Goal: Task Accomplishment & Management: Manage account settings

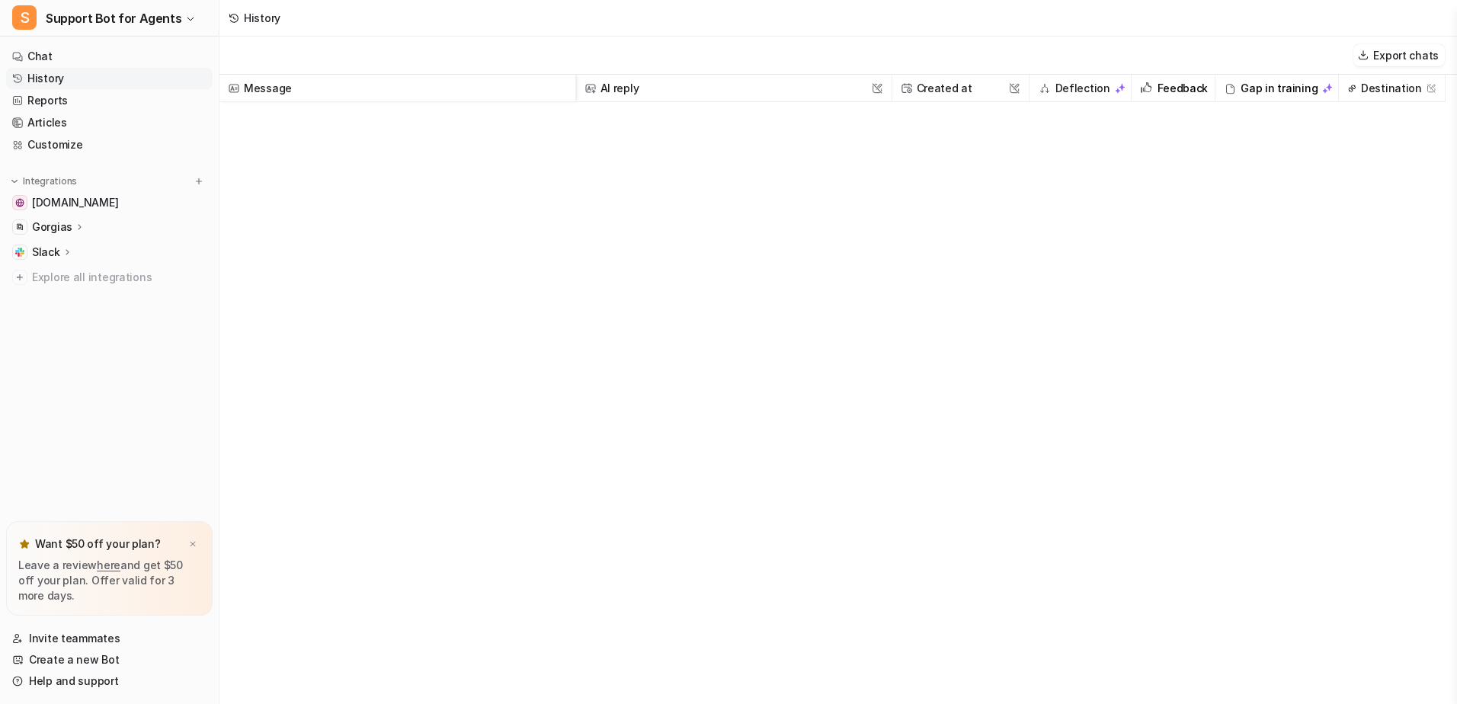
scroll to position [838, 0]
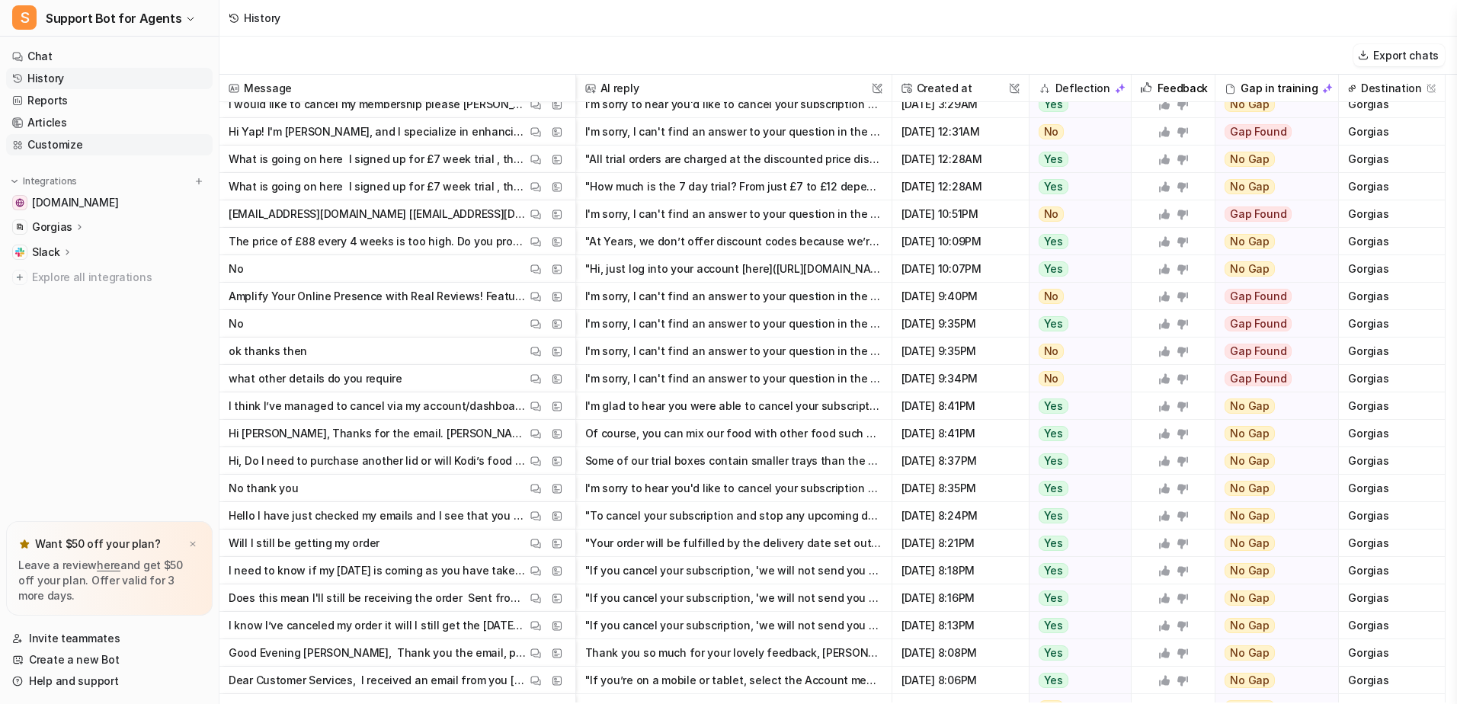
click at [59, 143] on link "Customize" at bounding box center [109, 144] width 207 height 21
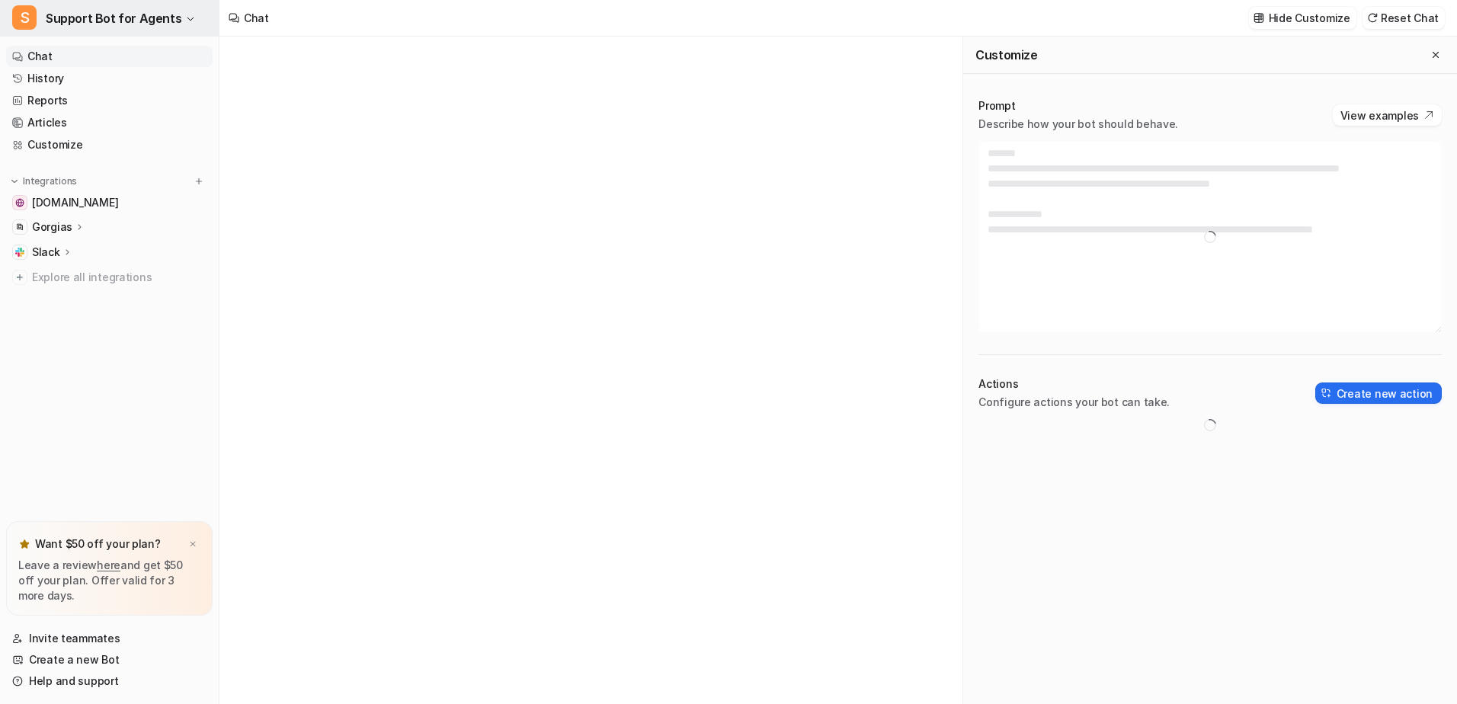
click at [186, 15] on icon "button" at bounding box center [190, 18] width 9 height 9
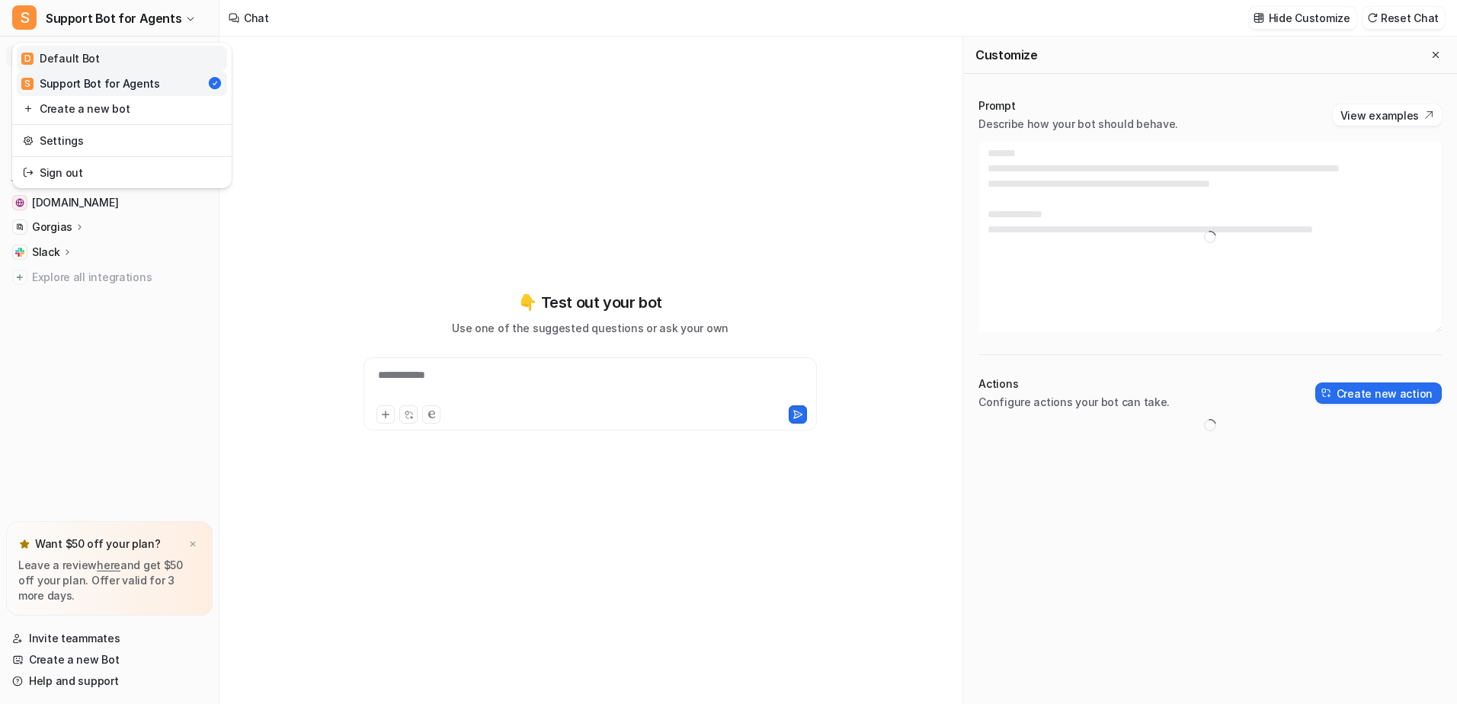
type textarea "**********"
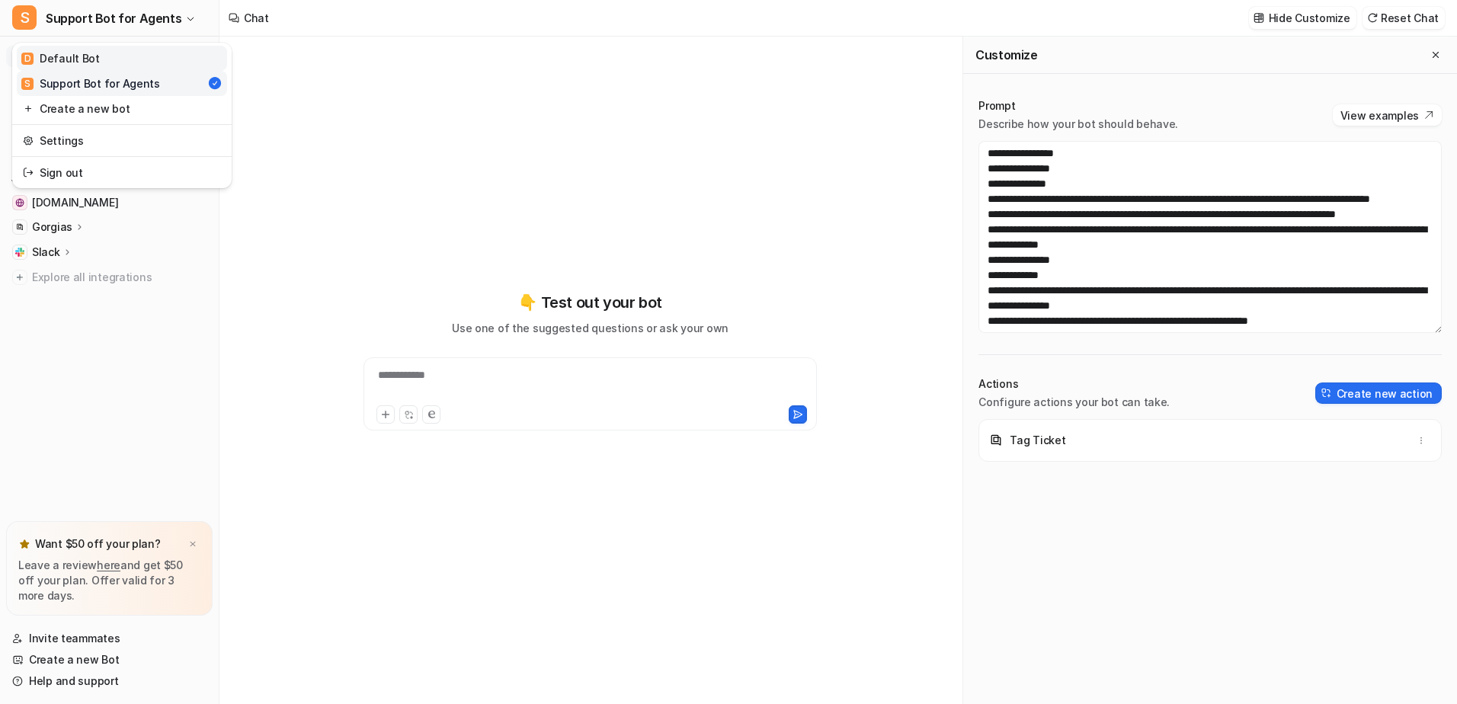
click at [98, 61] on link "D Default Bot" at bounding box center [122, 58] width 210 height 25
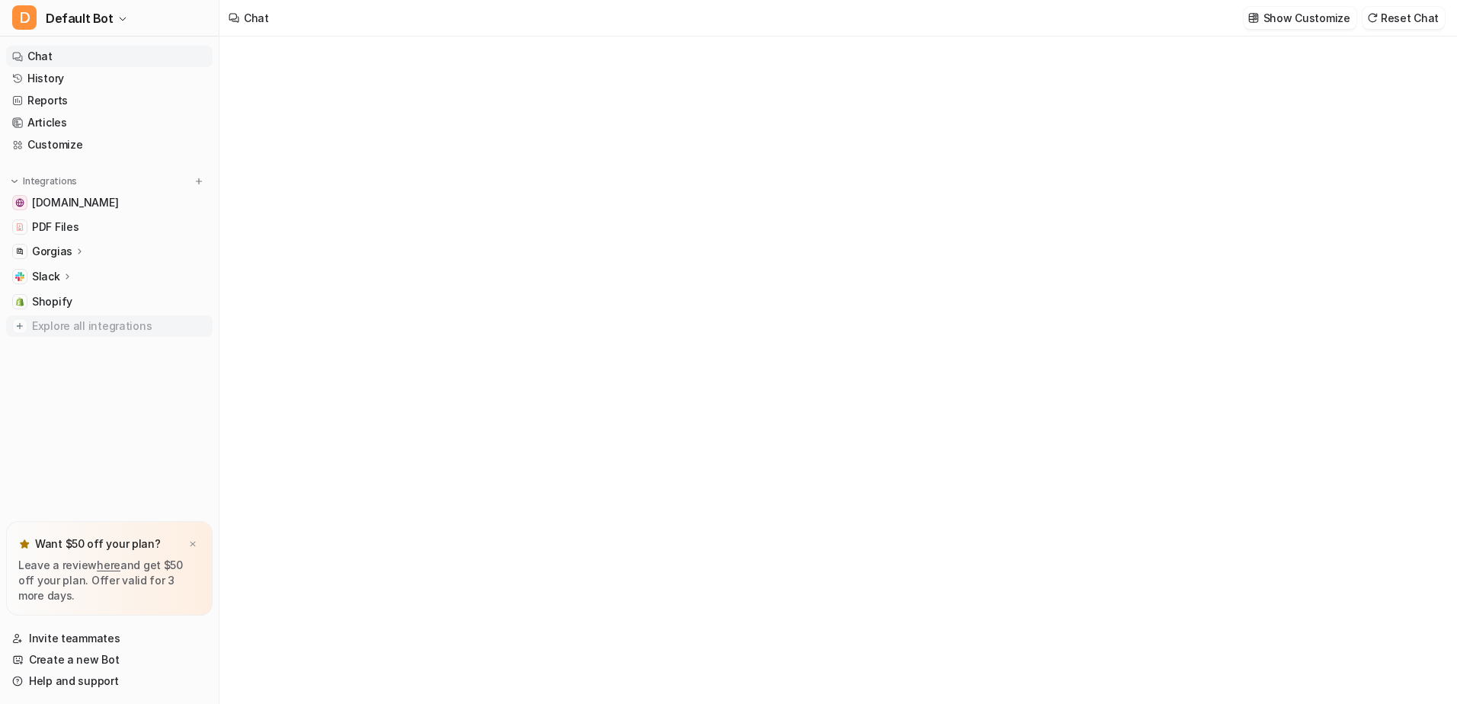
type textarea "**********"
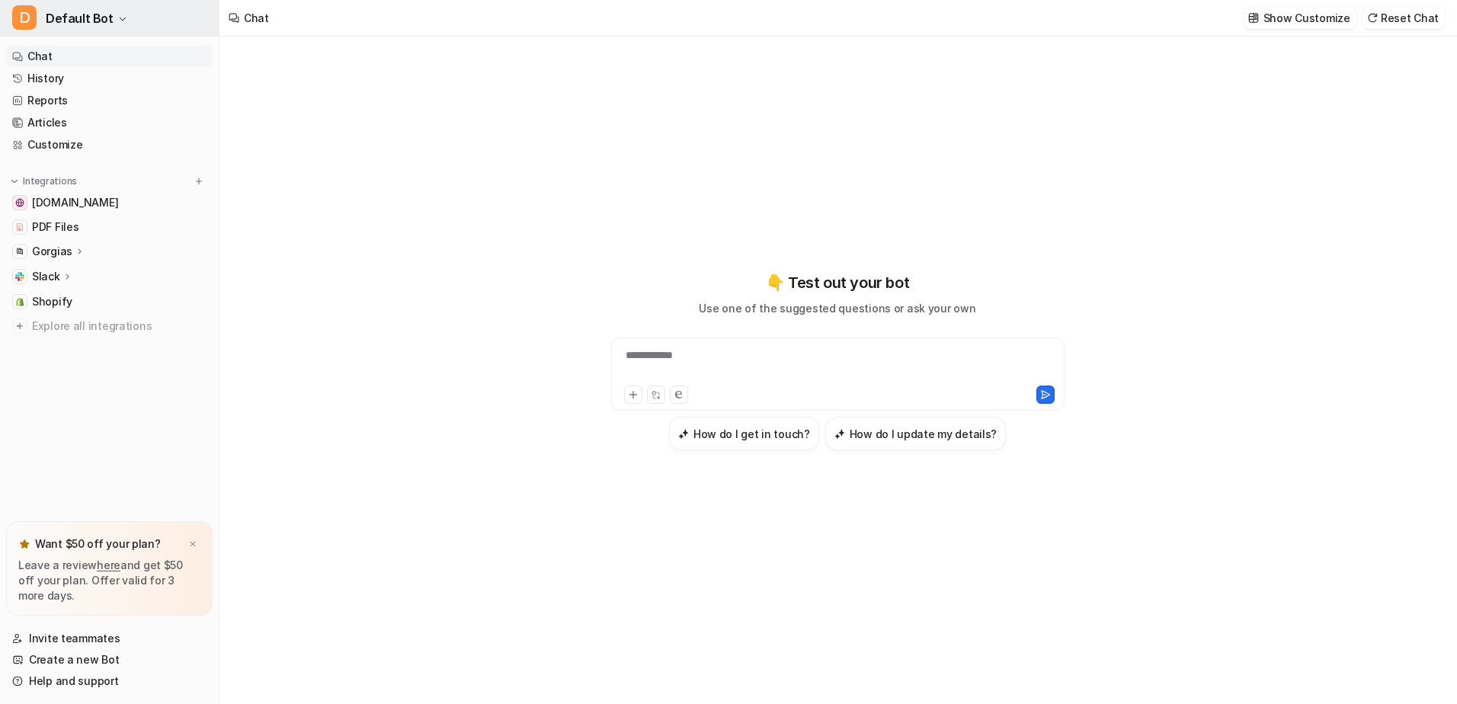
click at [118, 17] on icon "button" at bounding box center [122, 18] width 9 height 9
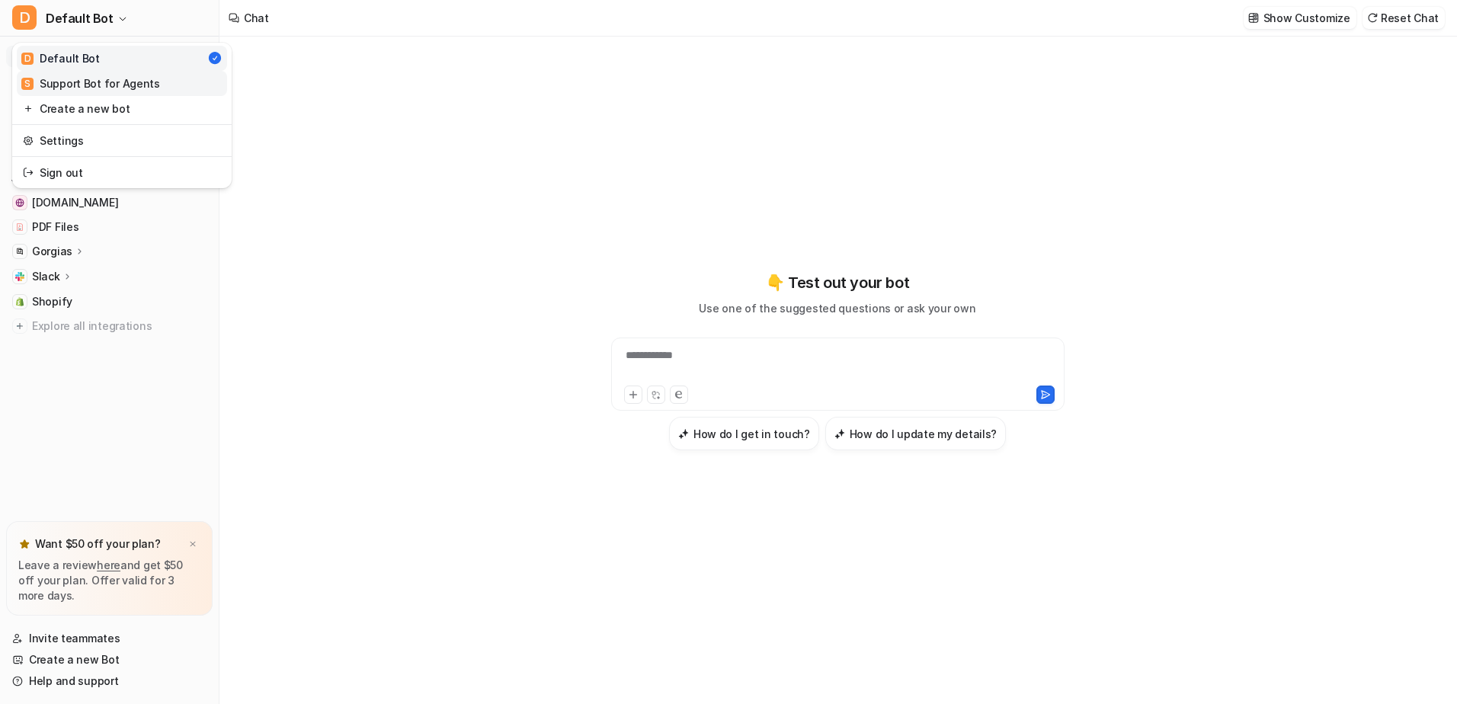
click at [104, 87] on div "S Support Bot for Agents" at bounding box center [90, 83] width 139 height 16
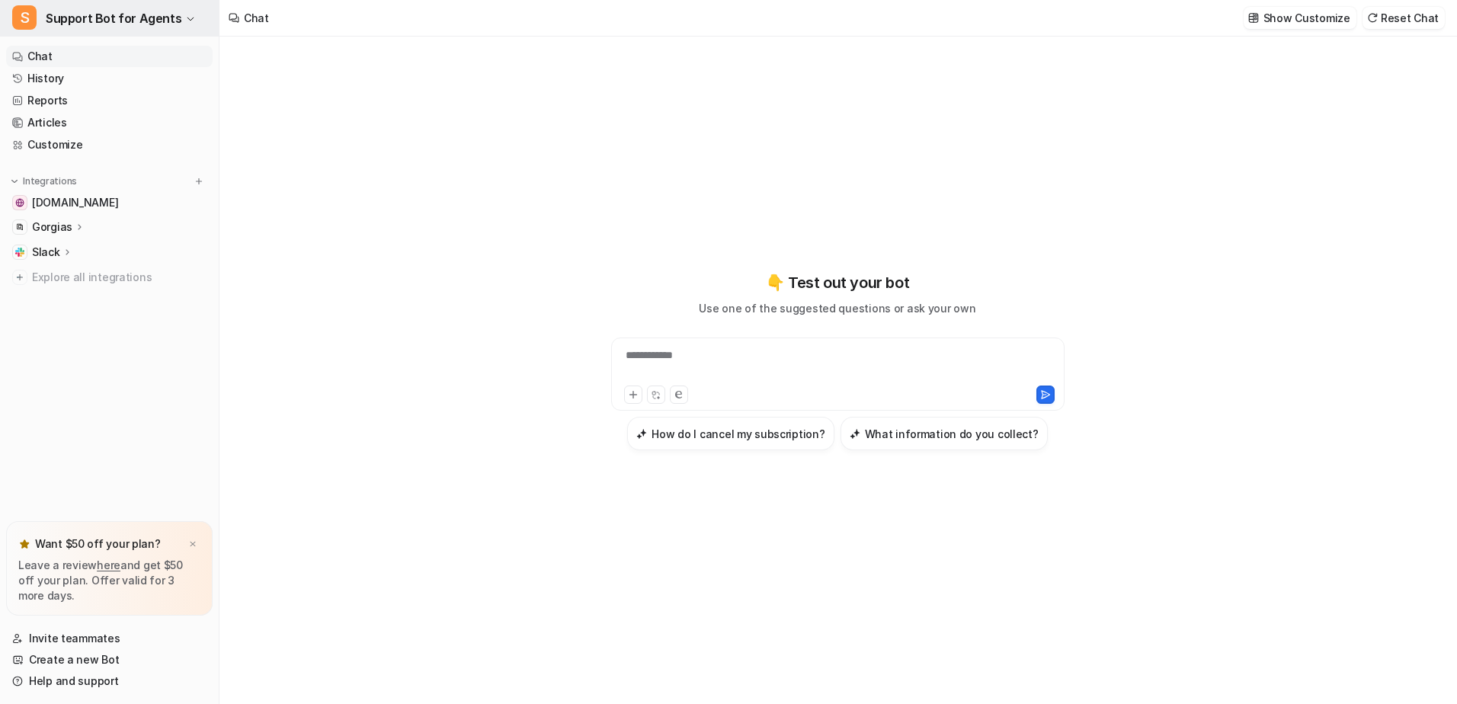
click at [188, 18] on icon "button" at bounding box center [191, 19] width 6 height 3
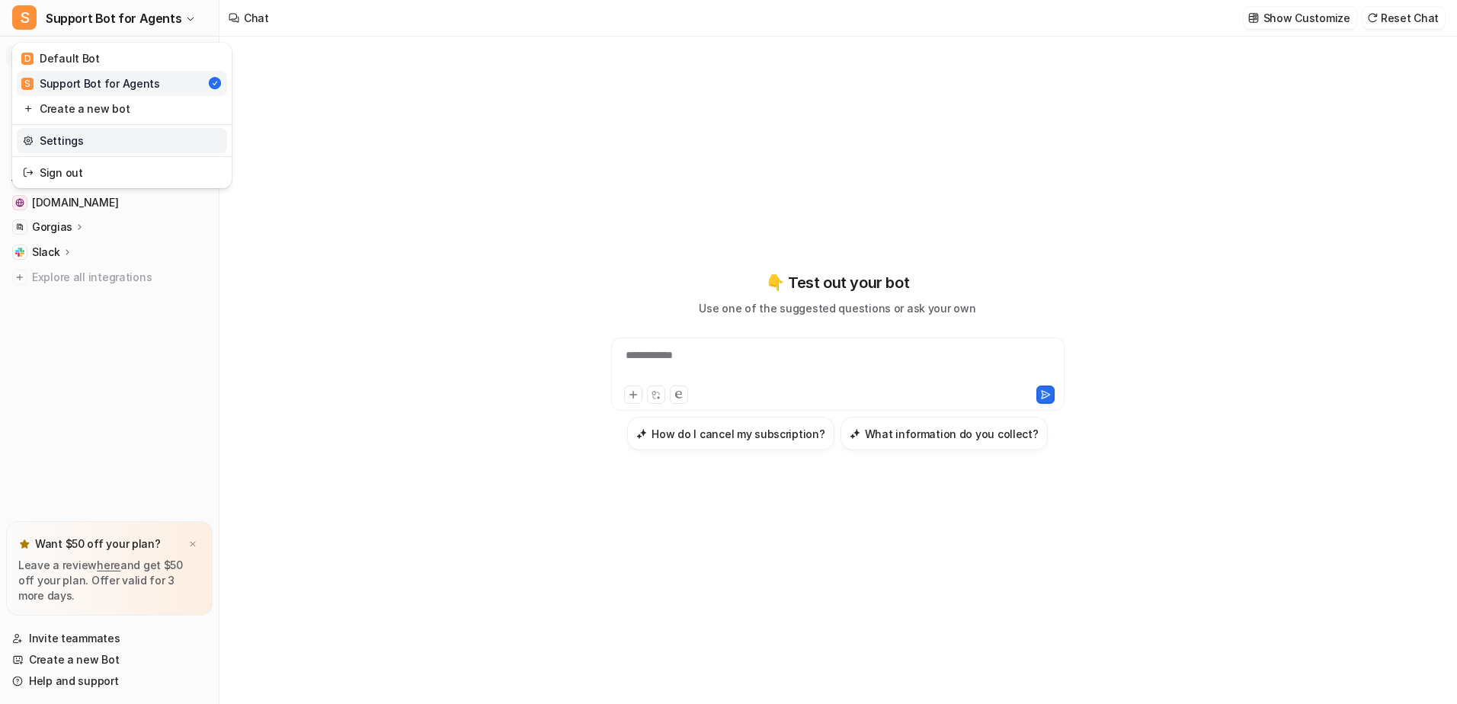
click at [69, 140] on link "Settings" at bounding box center [122, 140] width 210 height 25
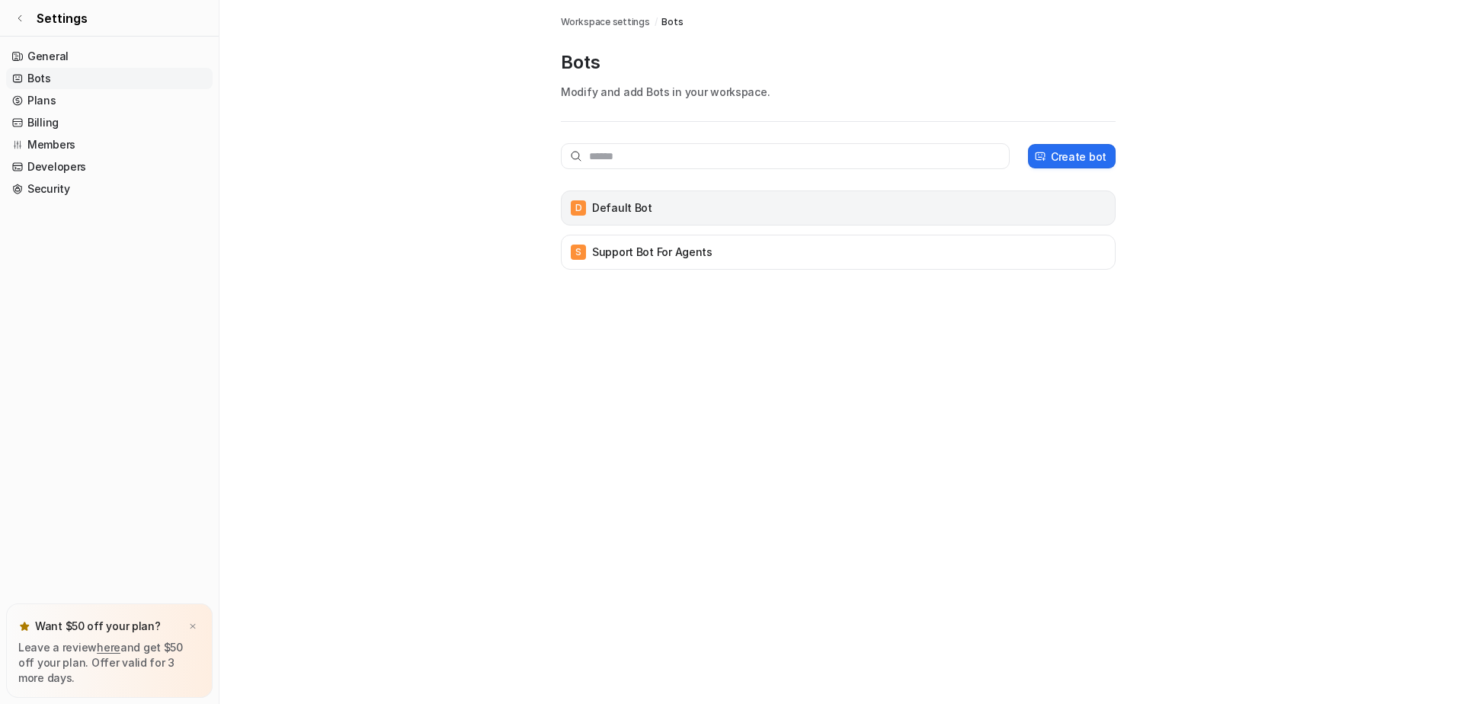
click at [662, 207] on div "D Default Bot" at bounding box center [838, 207] width 541 height 21
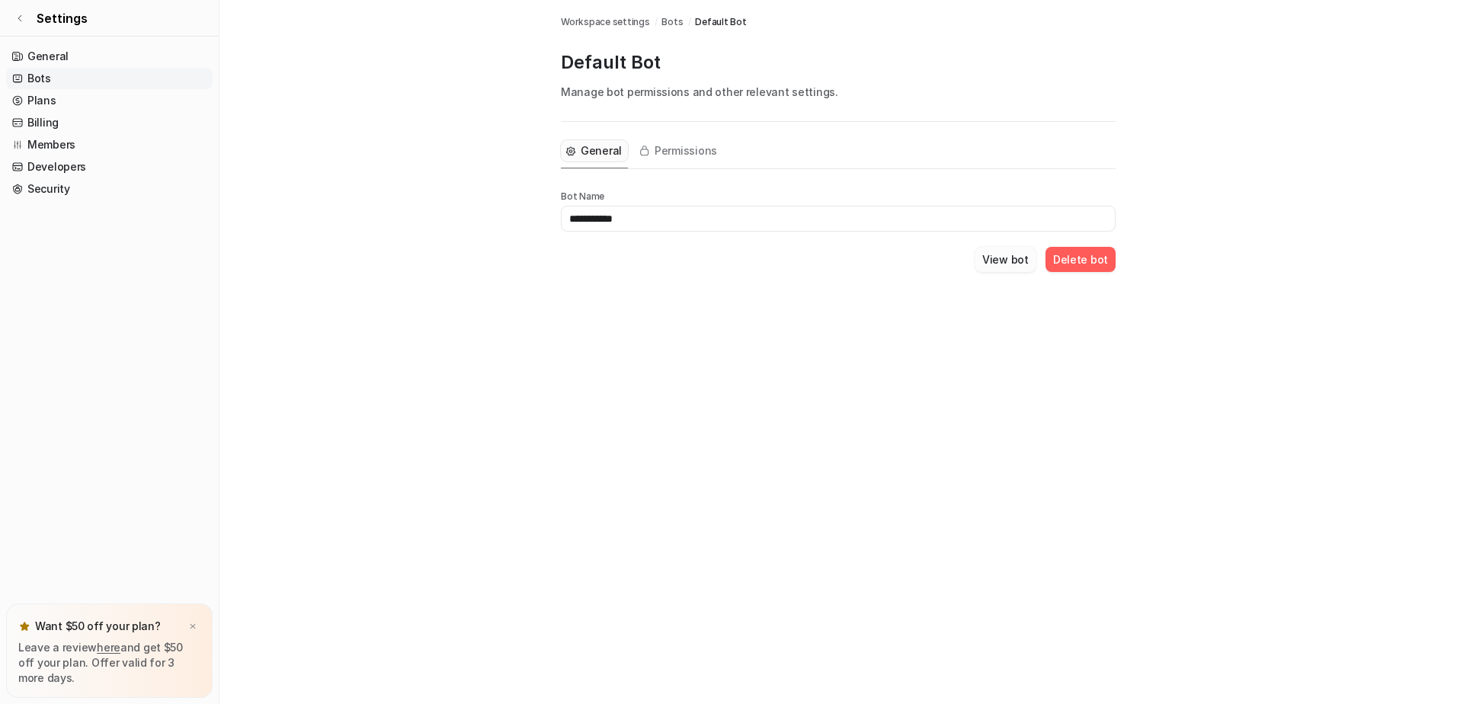
click at [1013, 261] on button "View bot" at bounding box center [1006, 259] width 62 height 25
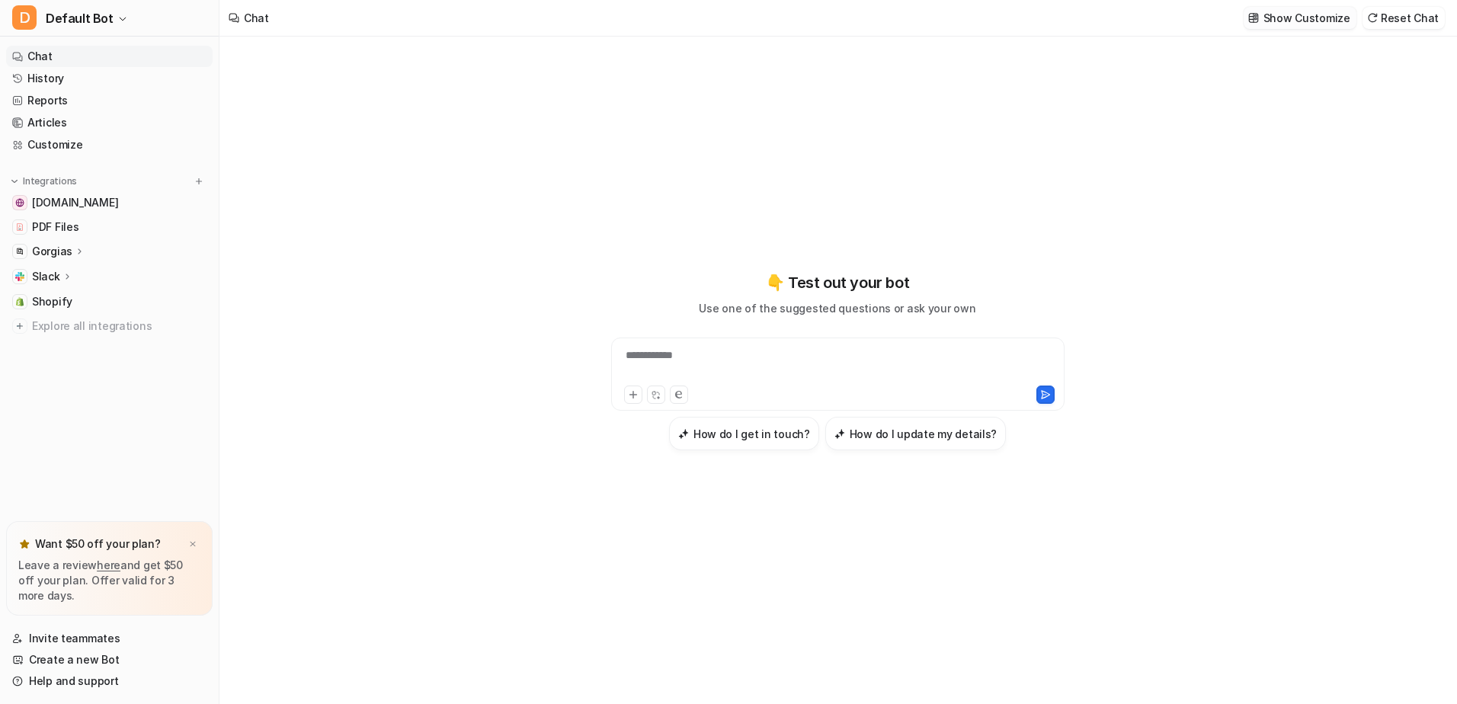
click at [1310, 18] on p "Show Customize" at bounding box center [1307, 18] width 87 height 16
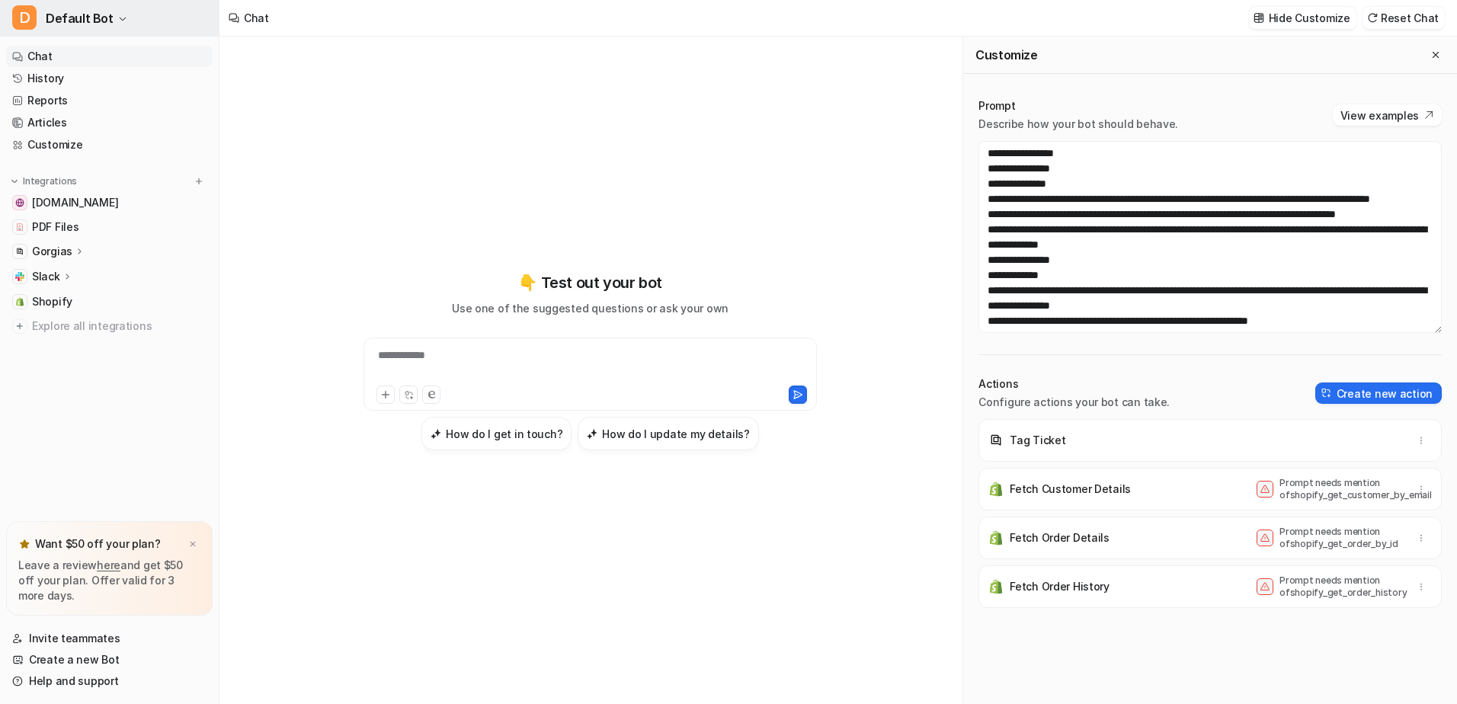
click at [118, 15] on icon "button" at bounding box center [122, 18] width 9 height 9
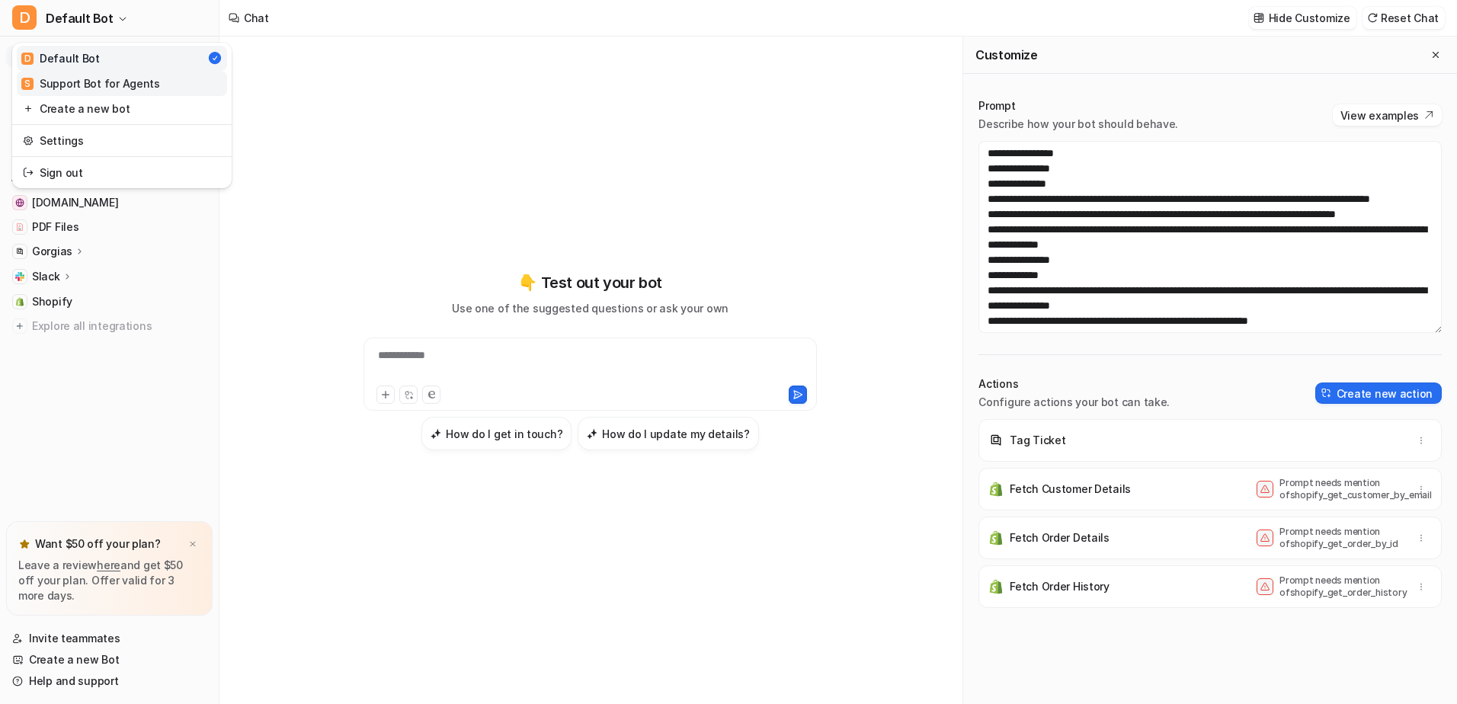
click at [128, 82] on div "S Support Bot for Agents" at bounding box center [90, 83] width 139 height 16
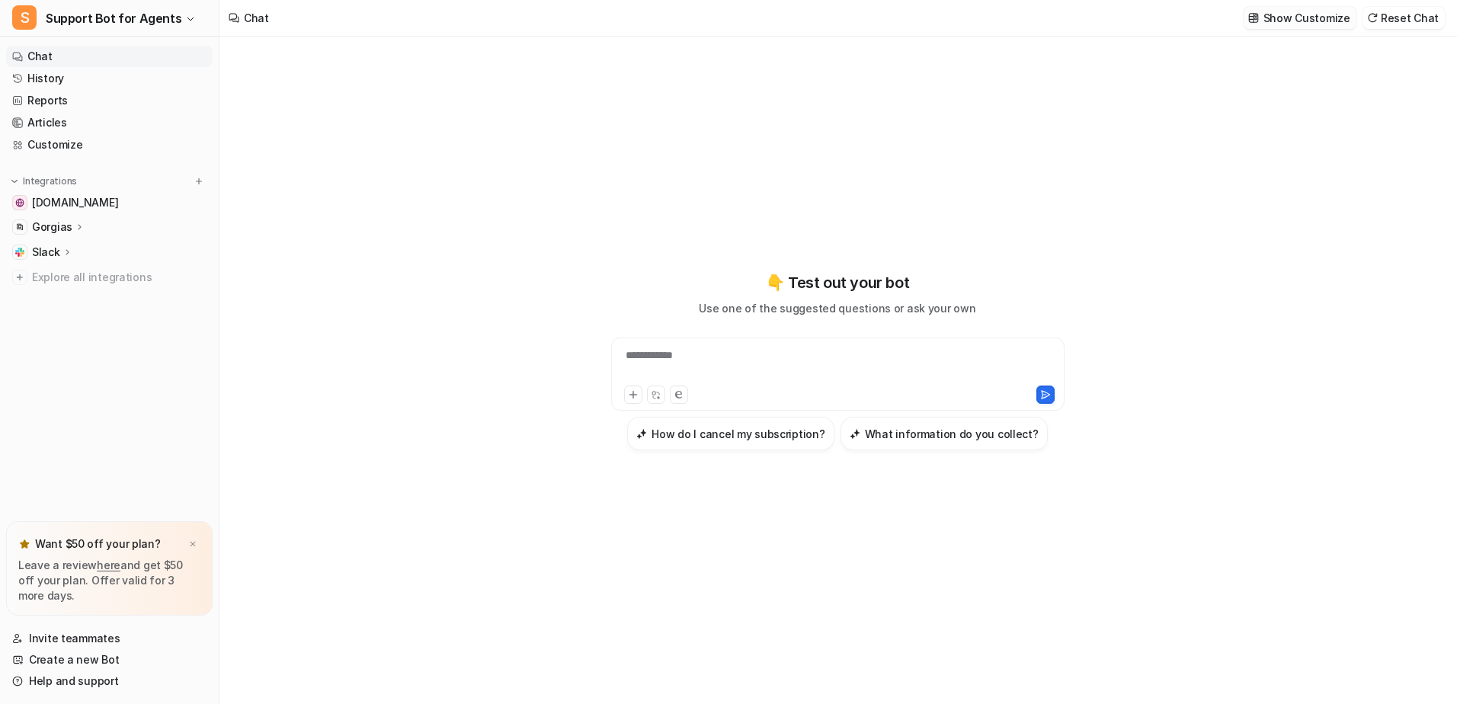
click at [1303, 18] on p "Show Customize" at bounding box center [1307, 18] width 87 height 16
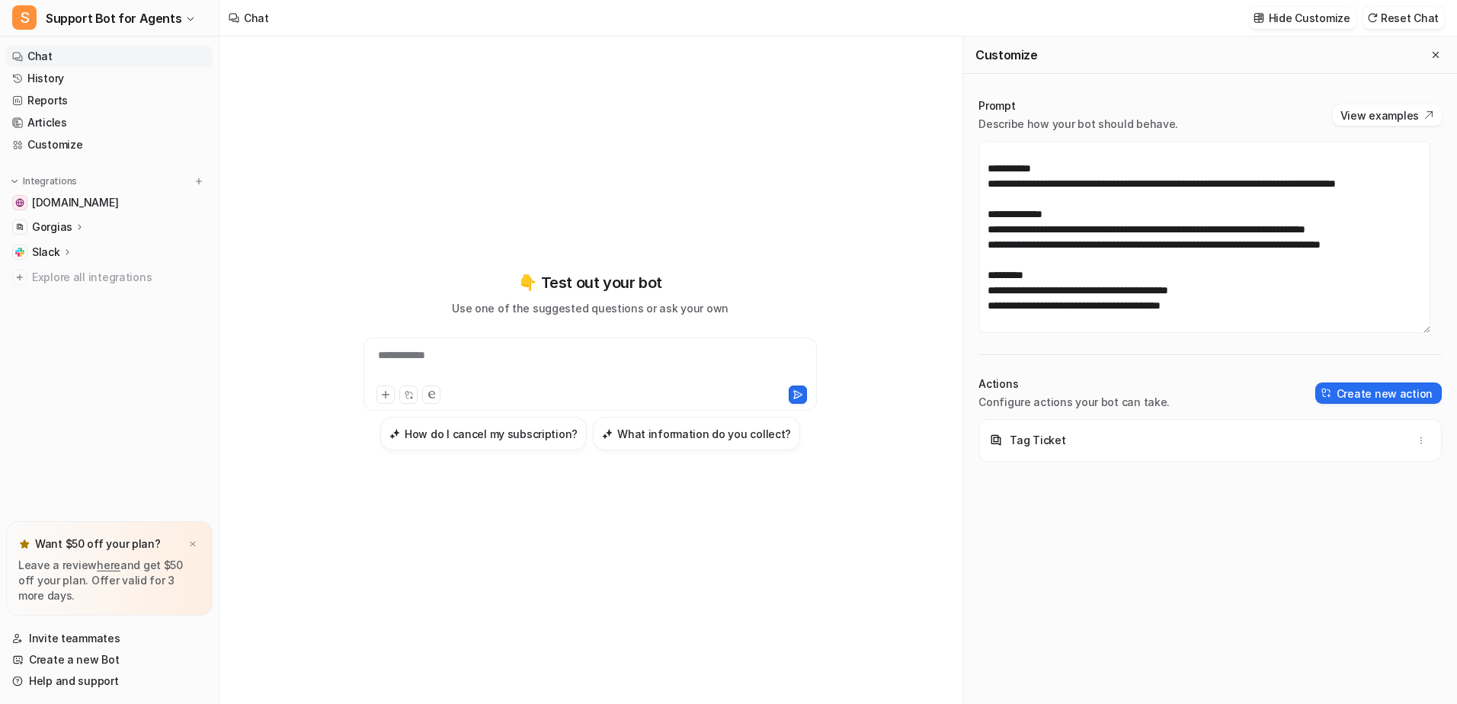
scroll to position [1601, 0]
click at [62, 225] on p "Gorgias" at bounding box center [52, 227] width 40 height 15
click at [72, 315] on p "AI Agent" at bounding box center [66, 315] width 45 height 15
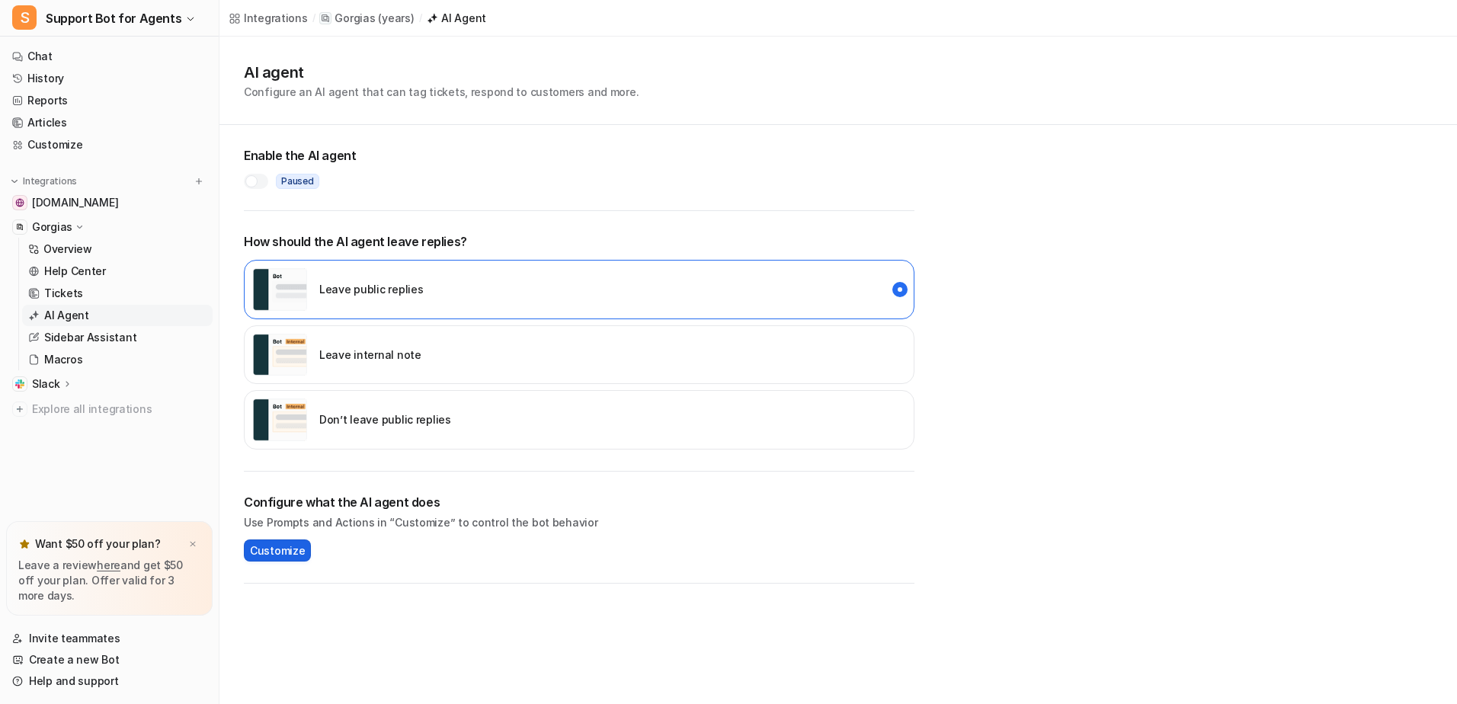
click at [290, 552] on span "Customize" at bounding box center [277, 551] width 55 height 16
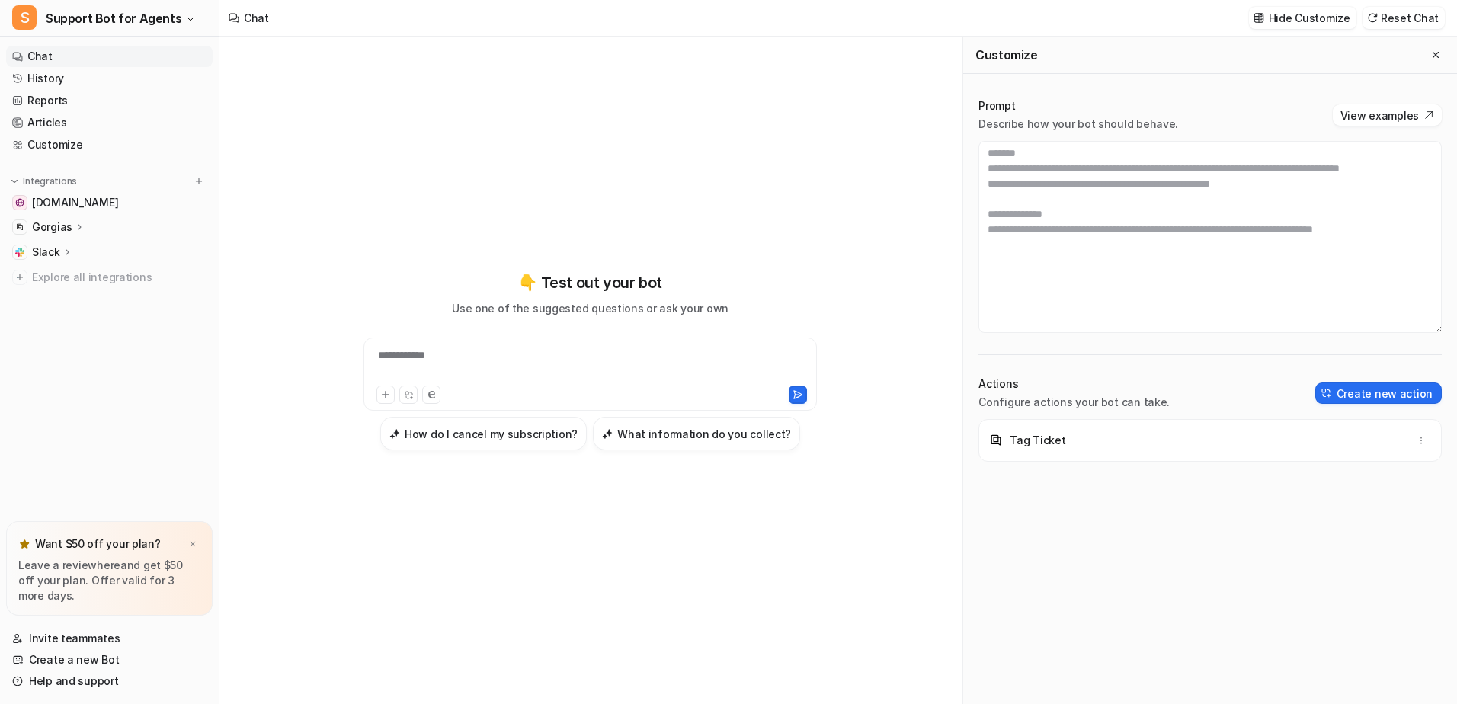
click at [75, 226] on icon at bounding box center [80, 226] width 11 height 11
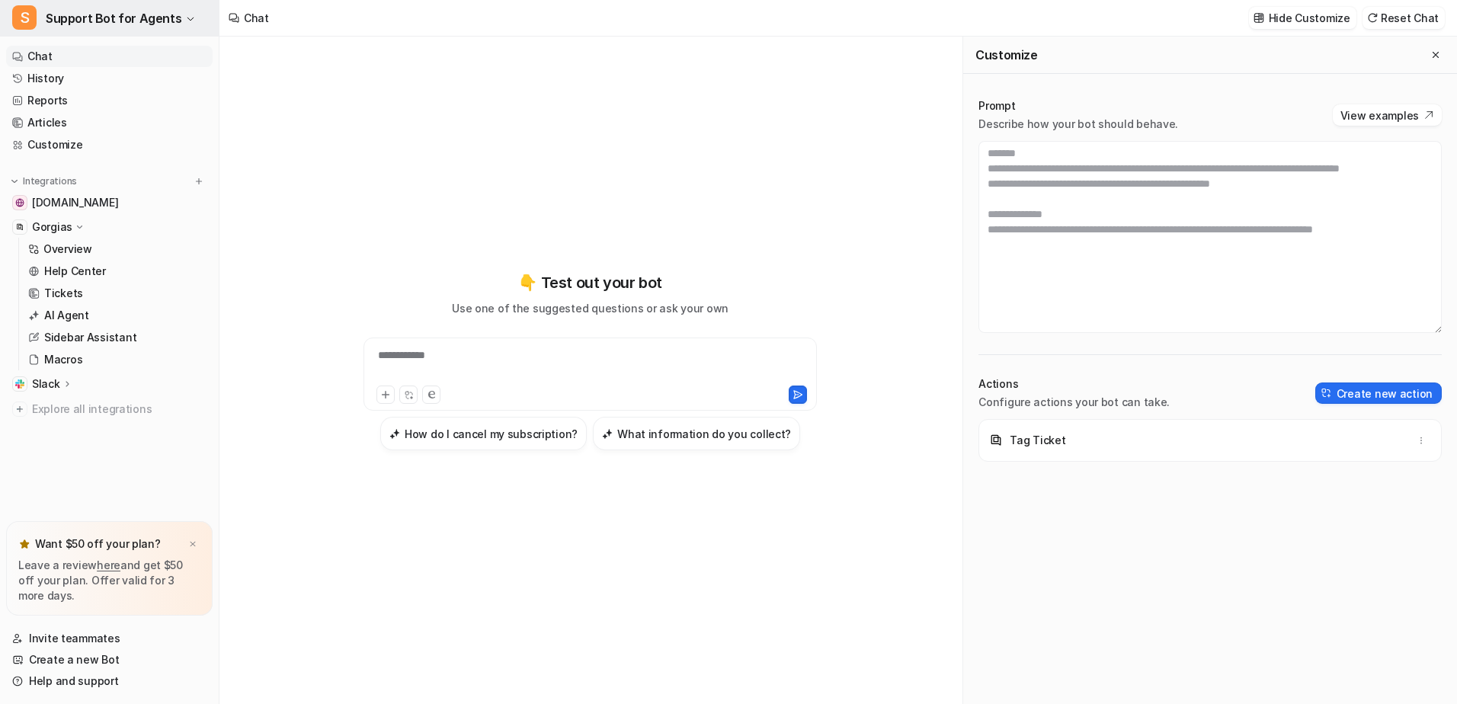
click at [177, 11] on button "S Support Bot for Agents" at bounding box center [109, 18] width 219 height 37
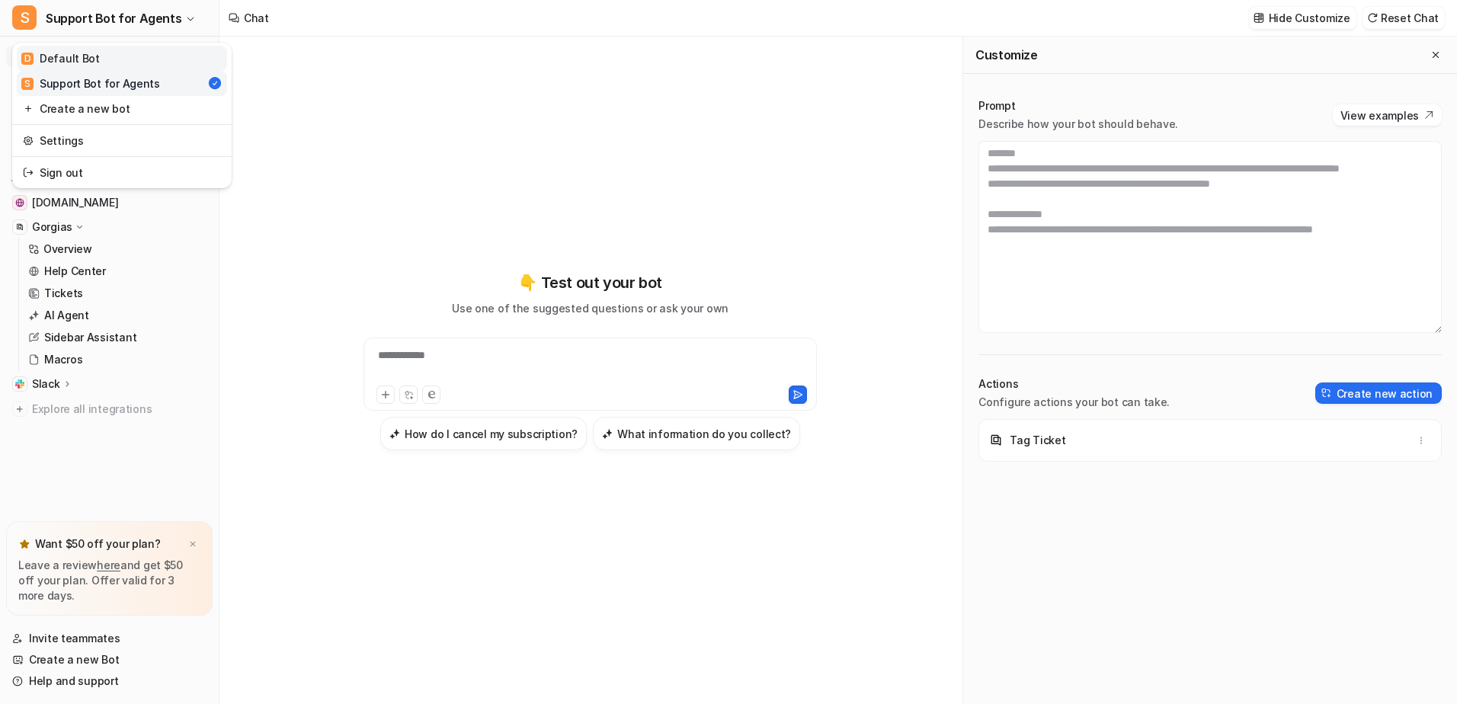
click at [98, 63] on link "D Default Bot" at bounding box center [122, 58] width 210 height 25
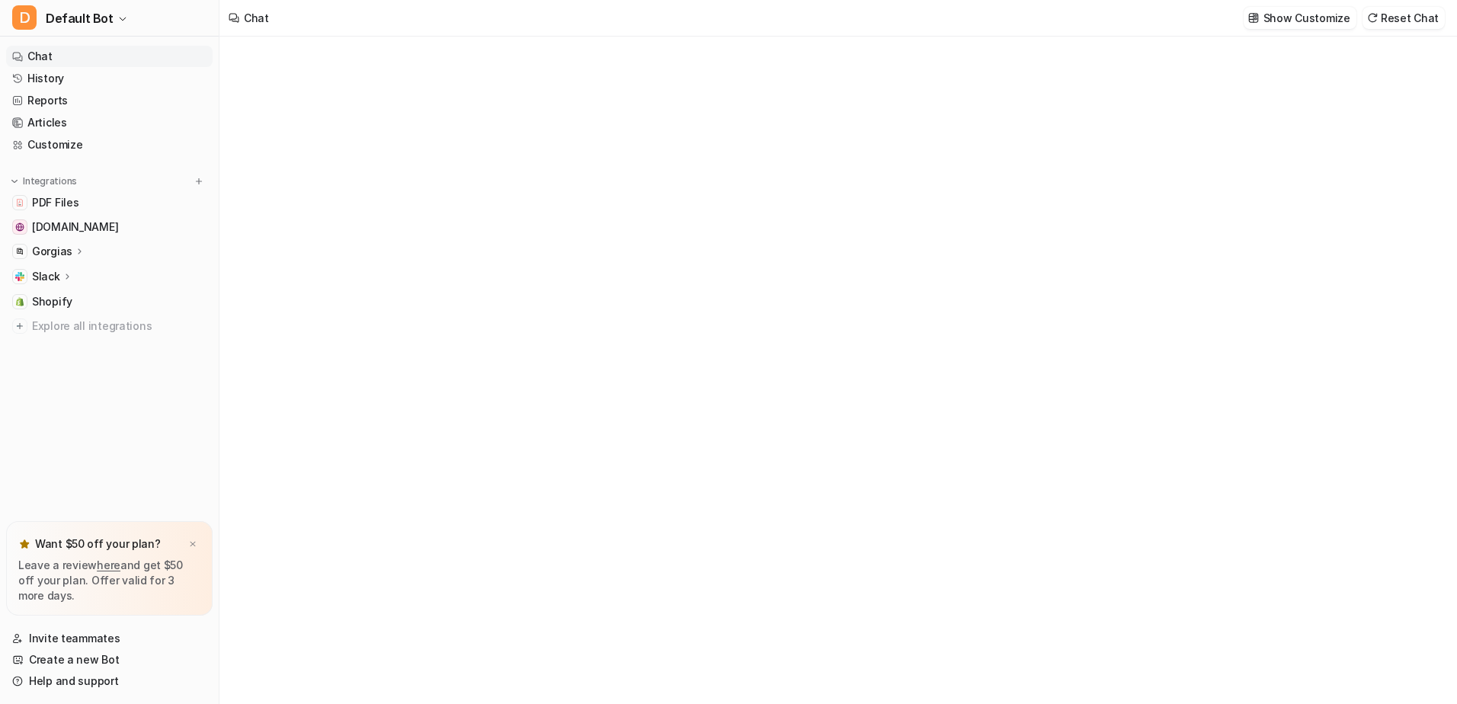
type textarea "**********"
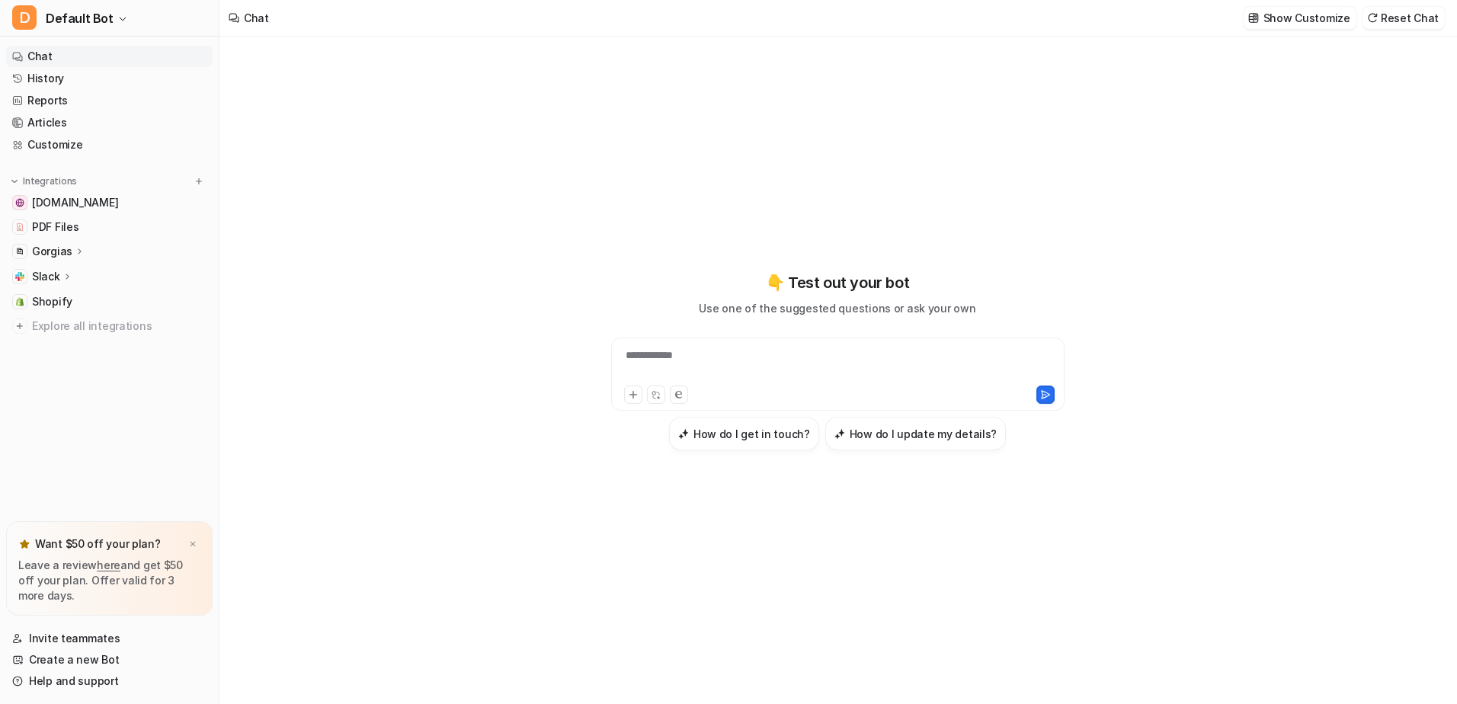
click at [69, 253] on p "Gorgias" at bounding box center [52, 251] width 40 height 15
click at [71, 335] on p "AI Agent" at bounding box center [66, 339] width 45 height 15
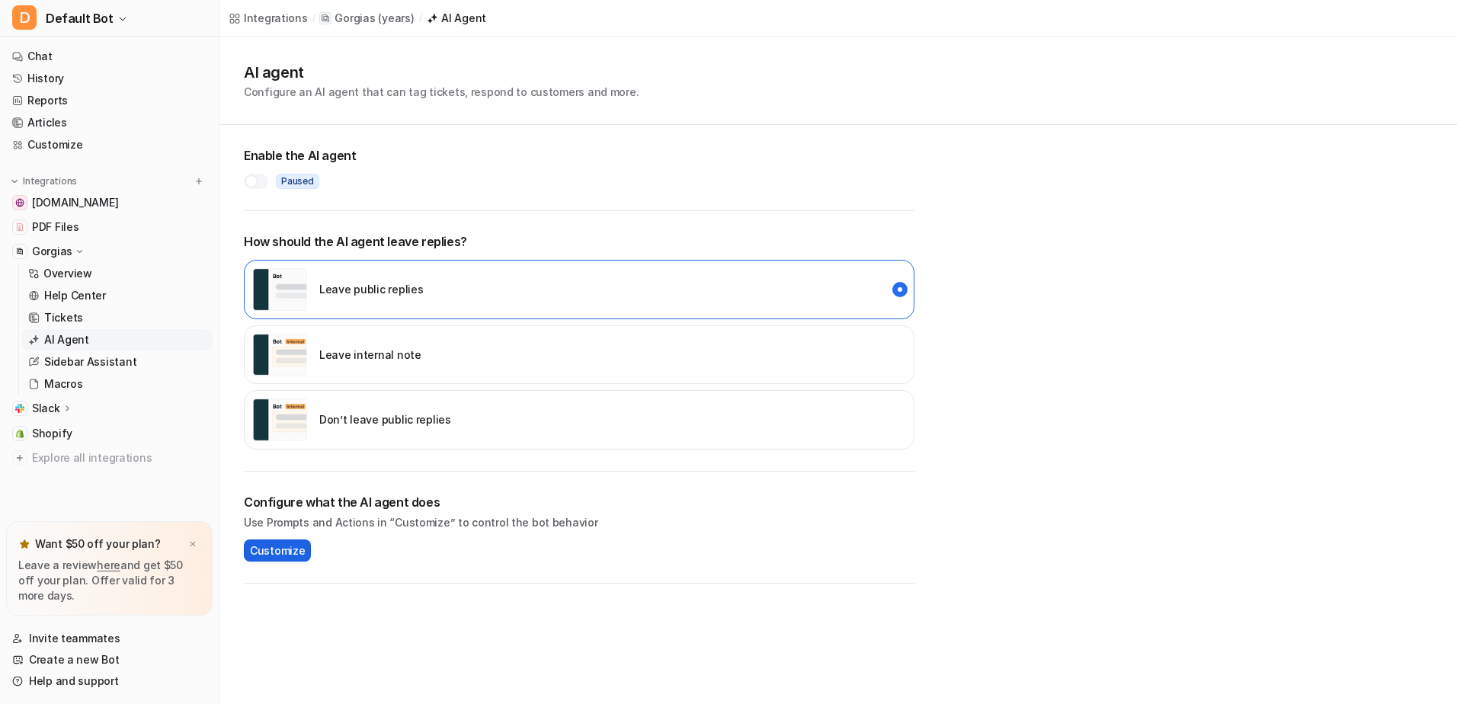
click at [294, 550] on span "Customize" at bounding box center [277, 551] width 55 height 16
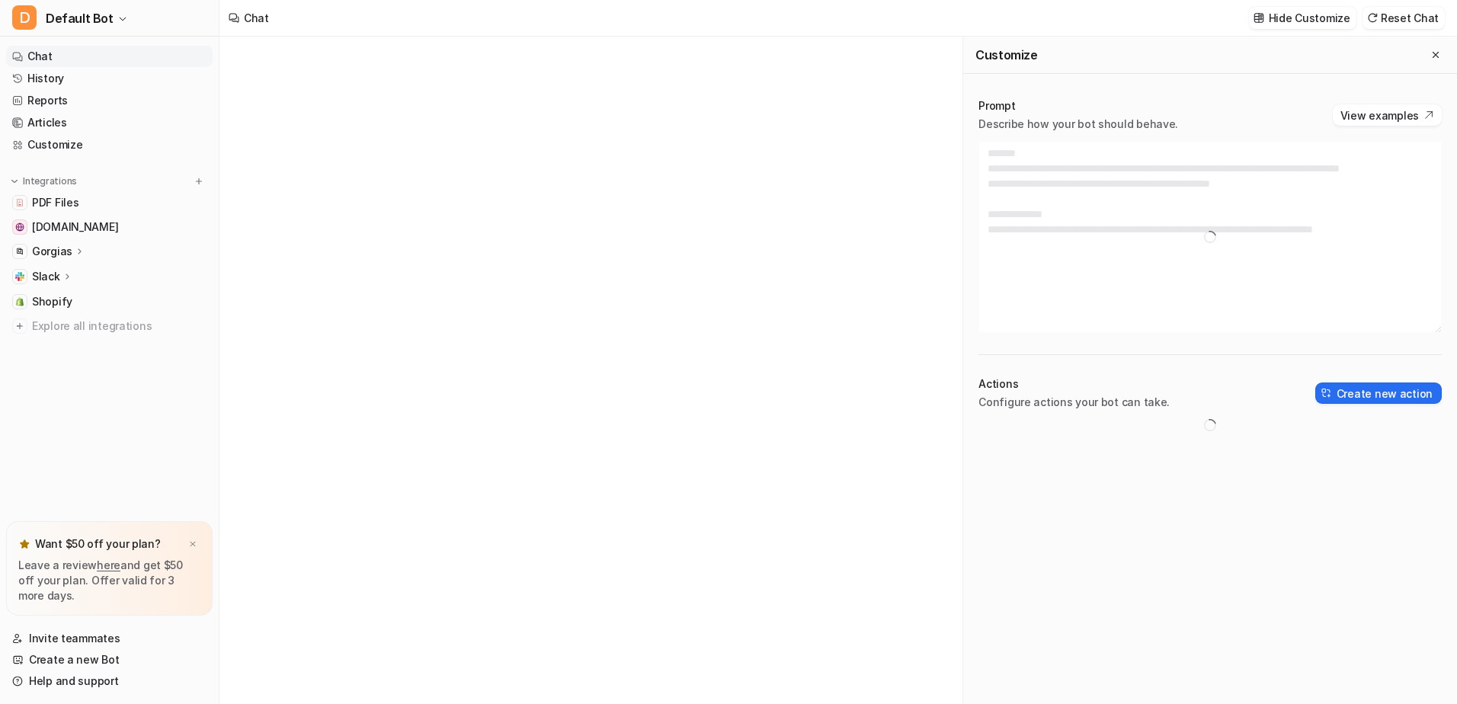
type textarea "**********"
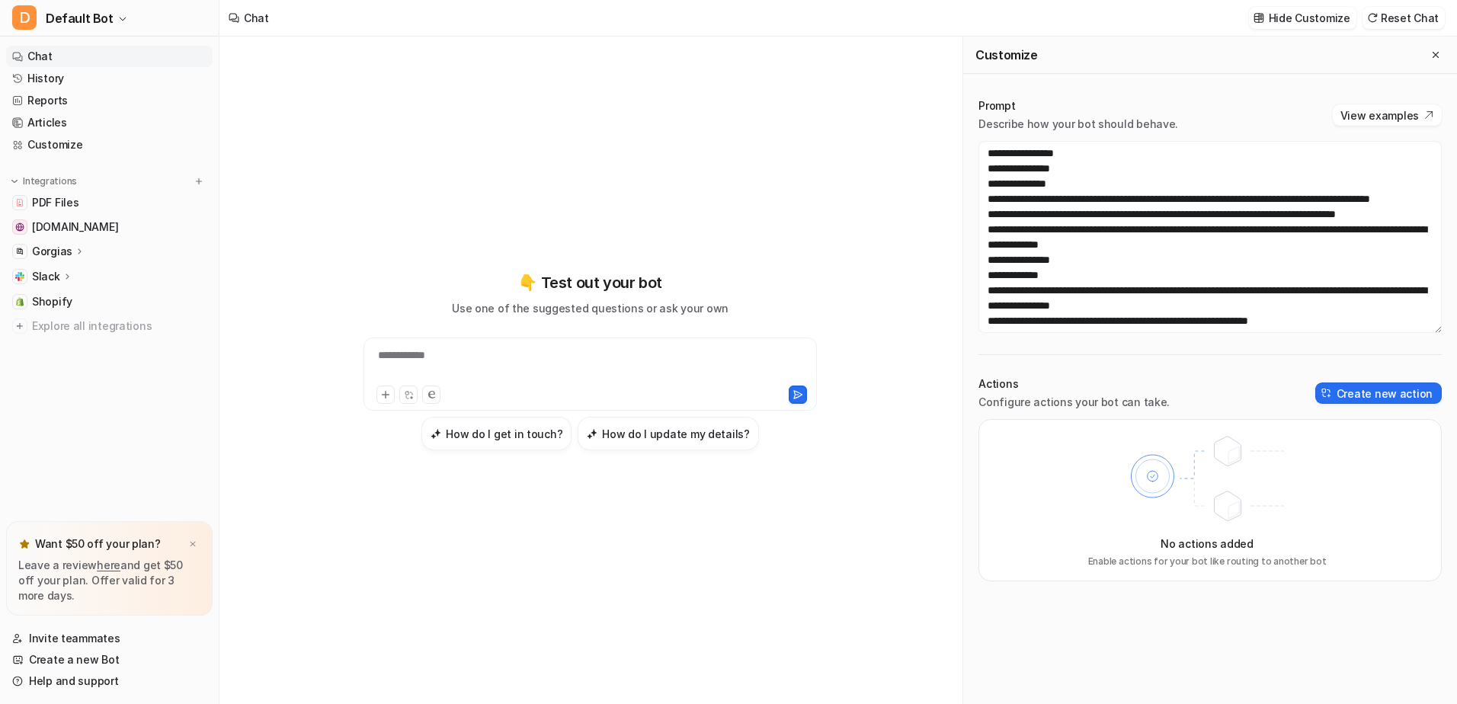
click at [59, 249] on p "Gorgias" at bounding box center [52, 251] width 40 height 15
click at [88, 340] on link "AI Agent" at bounding box center [117, 339] width 191 height 21
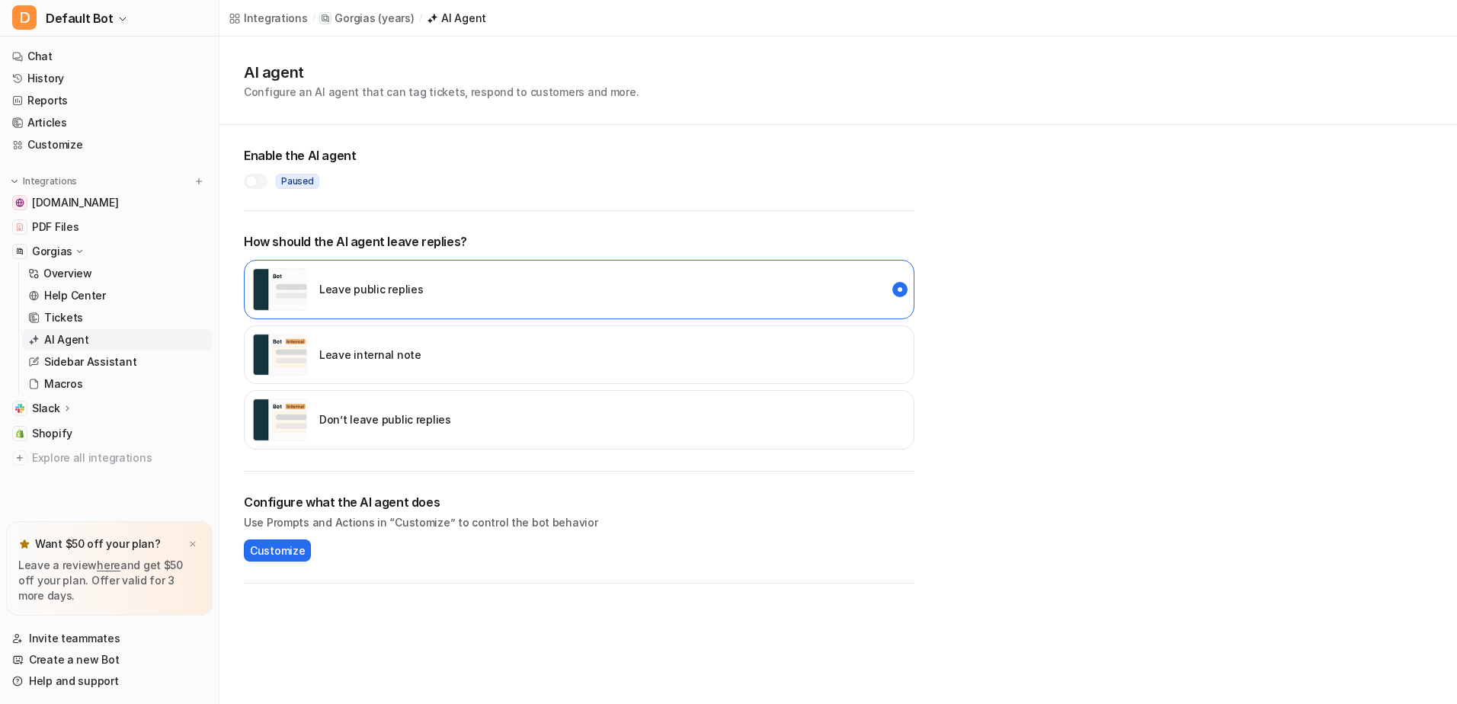
click at [266, 183] on div at bounding box center [256, 181] width 24 height 15
click at [553, 428] on div "Don’t leave public replies" at bounding box center [579, 419] width 671 height 59
click at [566, 286] on div "Leave public replies" at bounding box center [579, 289] width 671 height 59
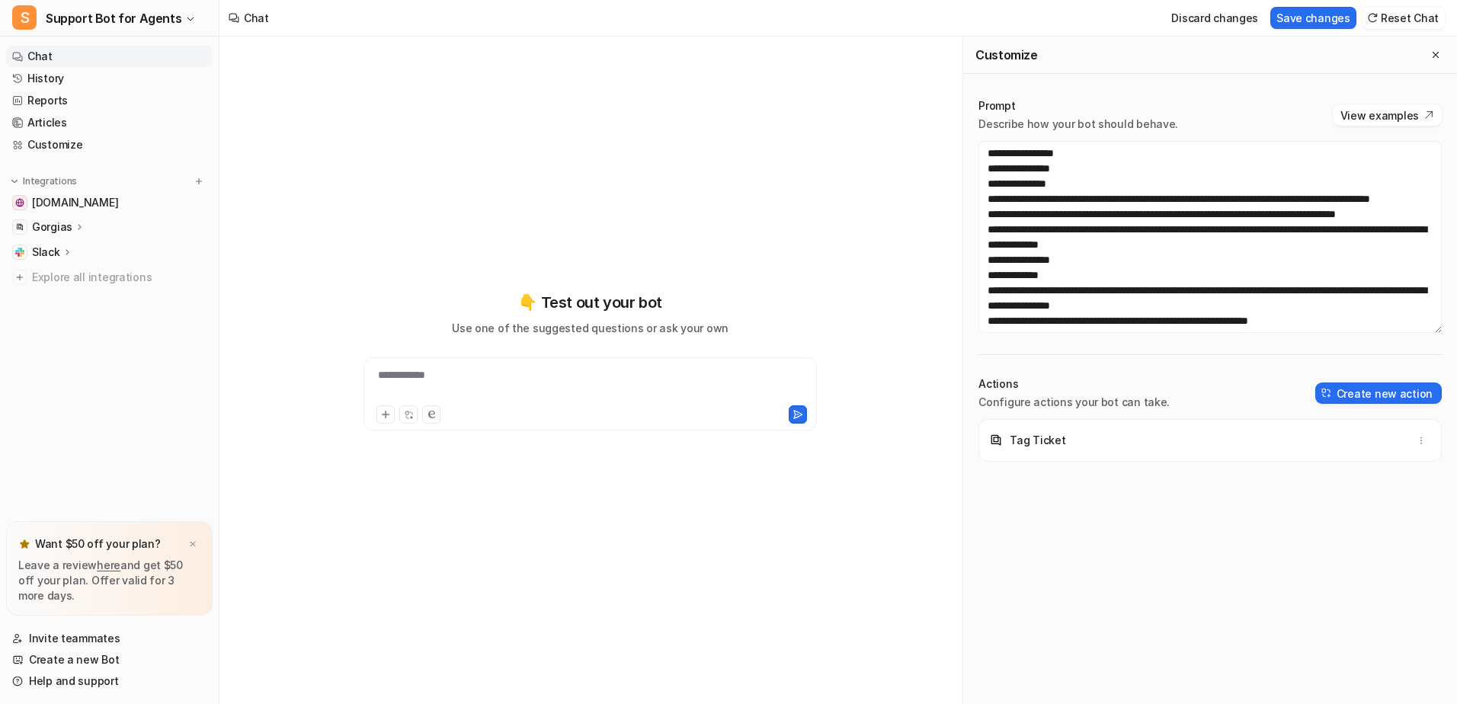
scroll to position [1042, 0]
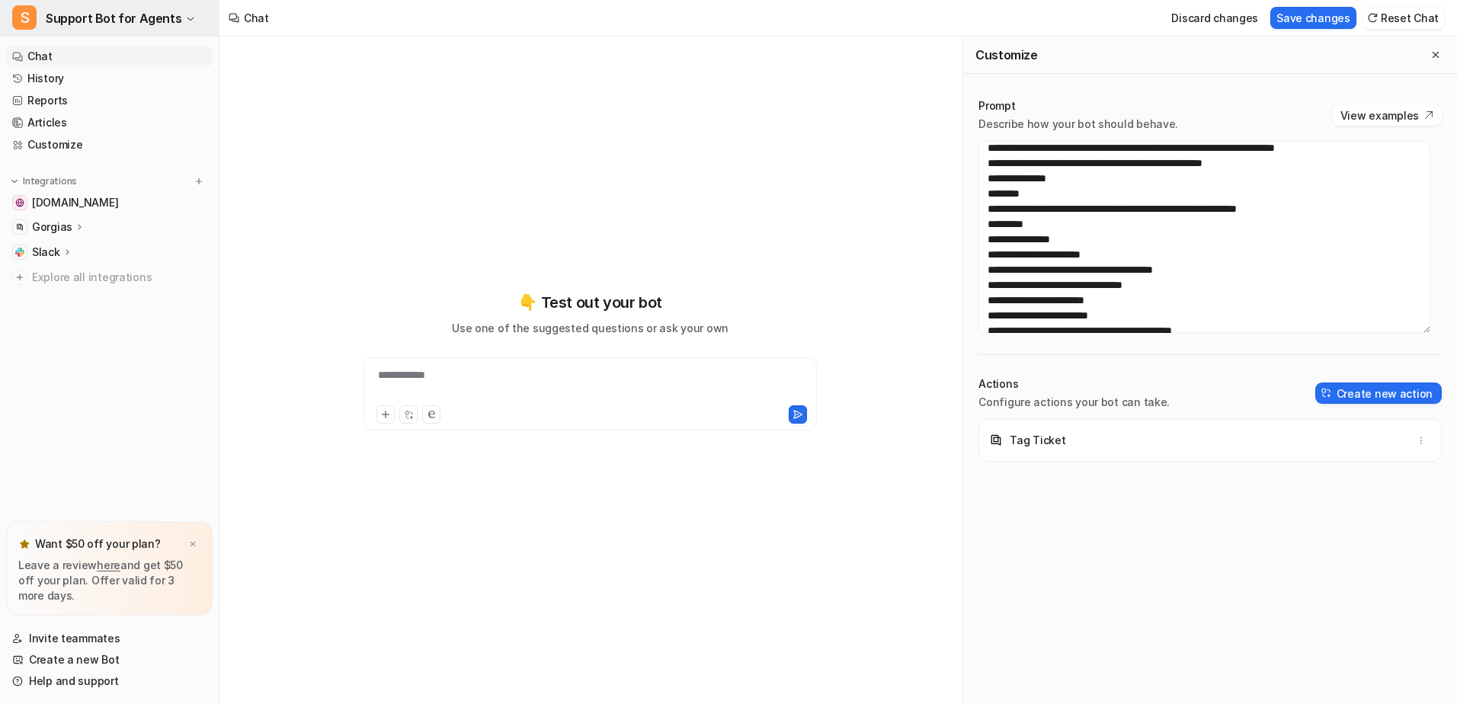
click at [186, 20] on icon "button" at bounding box center [190, 18] width 9 height 9
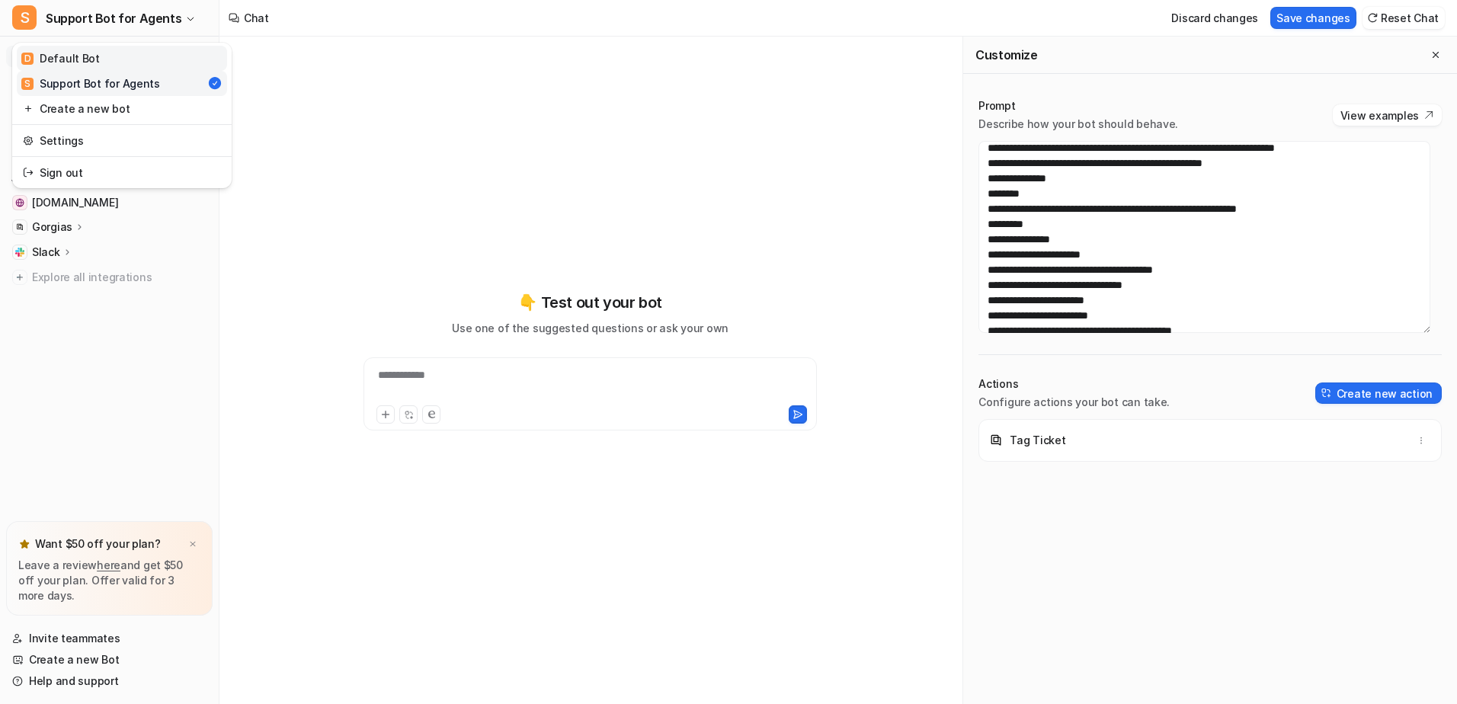
click at [114, 60] on link "D Default Bot" at bounding box center [122, 58] width 210 height 25
click at [1335, 15] on button "Save changes" at bounding box center [1314, 18] width 86 height 22
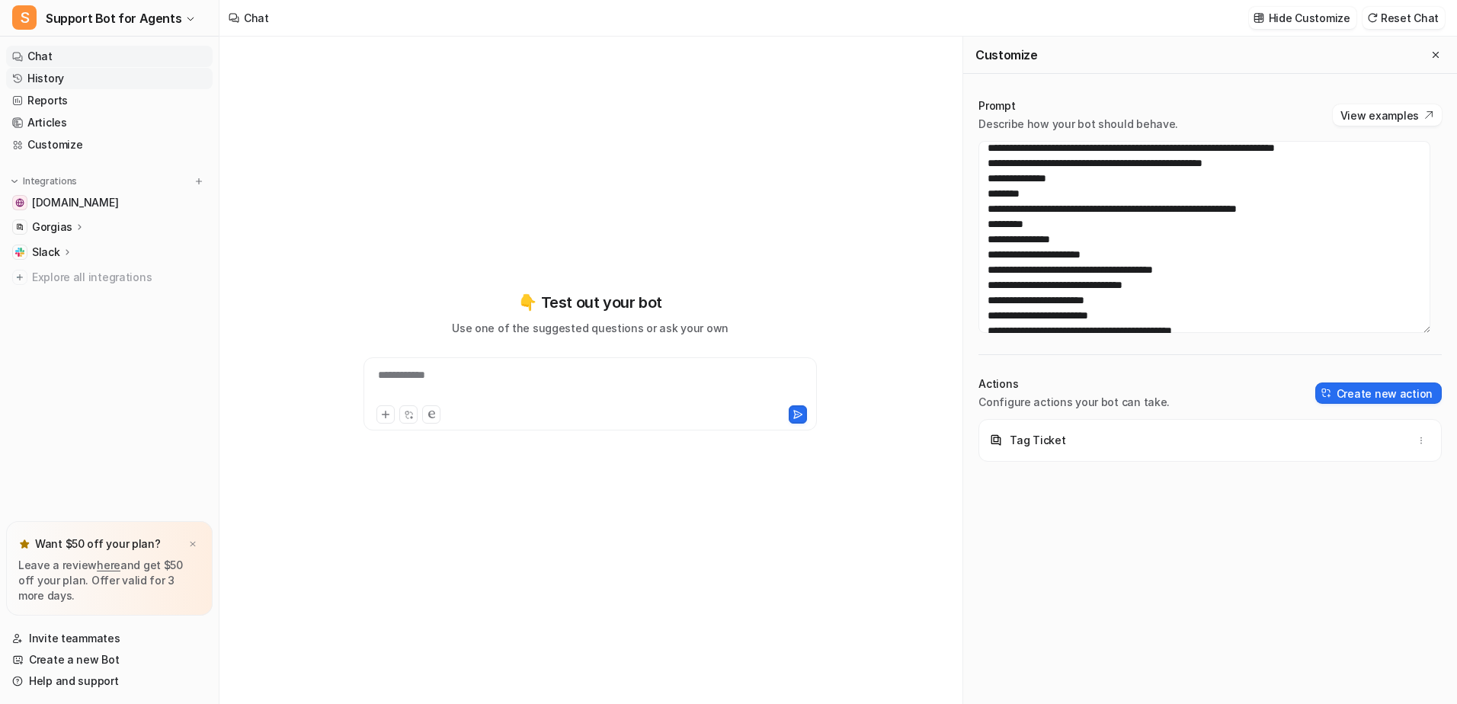
click at [56, 75] on link "History" at bounding box center [109, 78] width 207 height 21
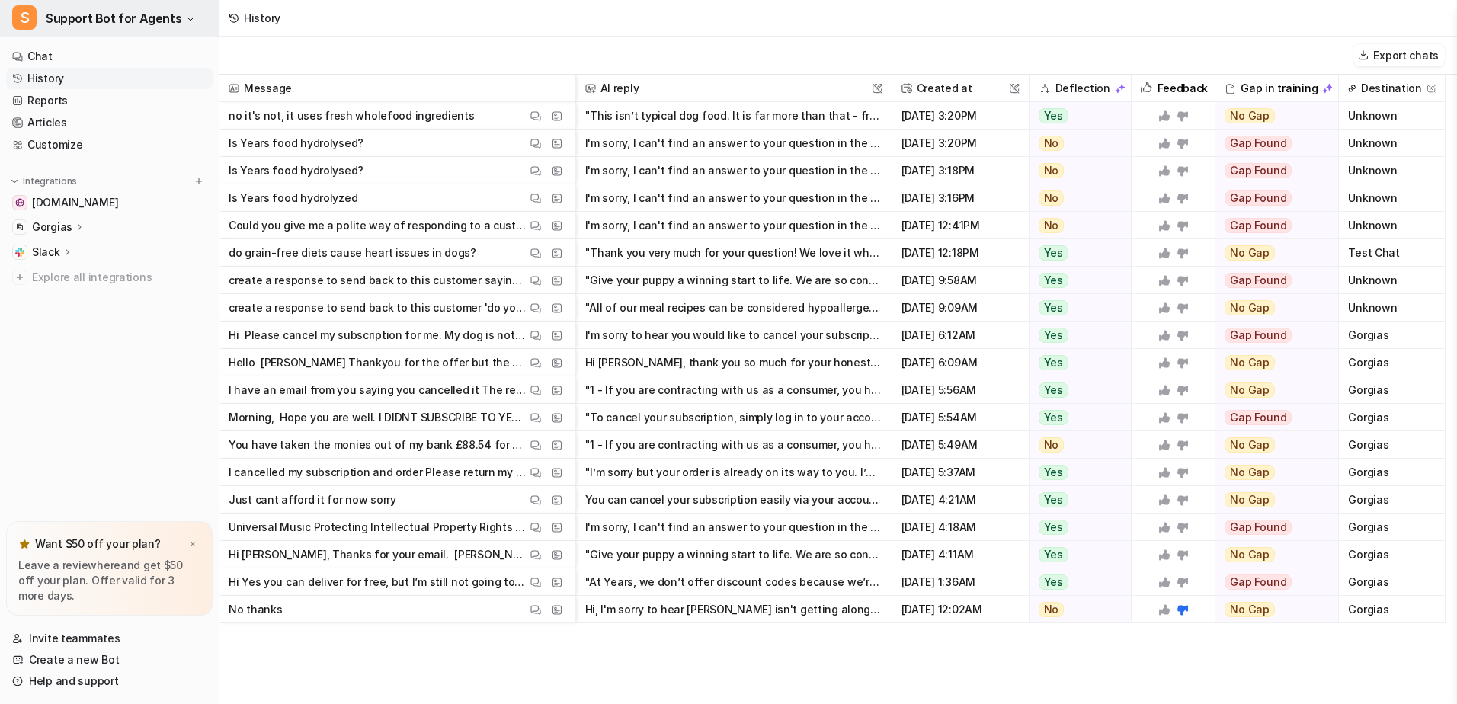
click at [182, 14] on button "S Support Bot for Agents" at bounding box center [109, 18] width 219 height 37
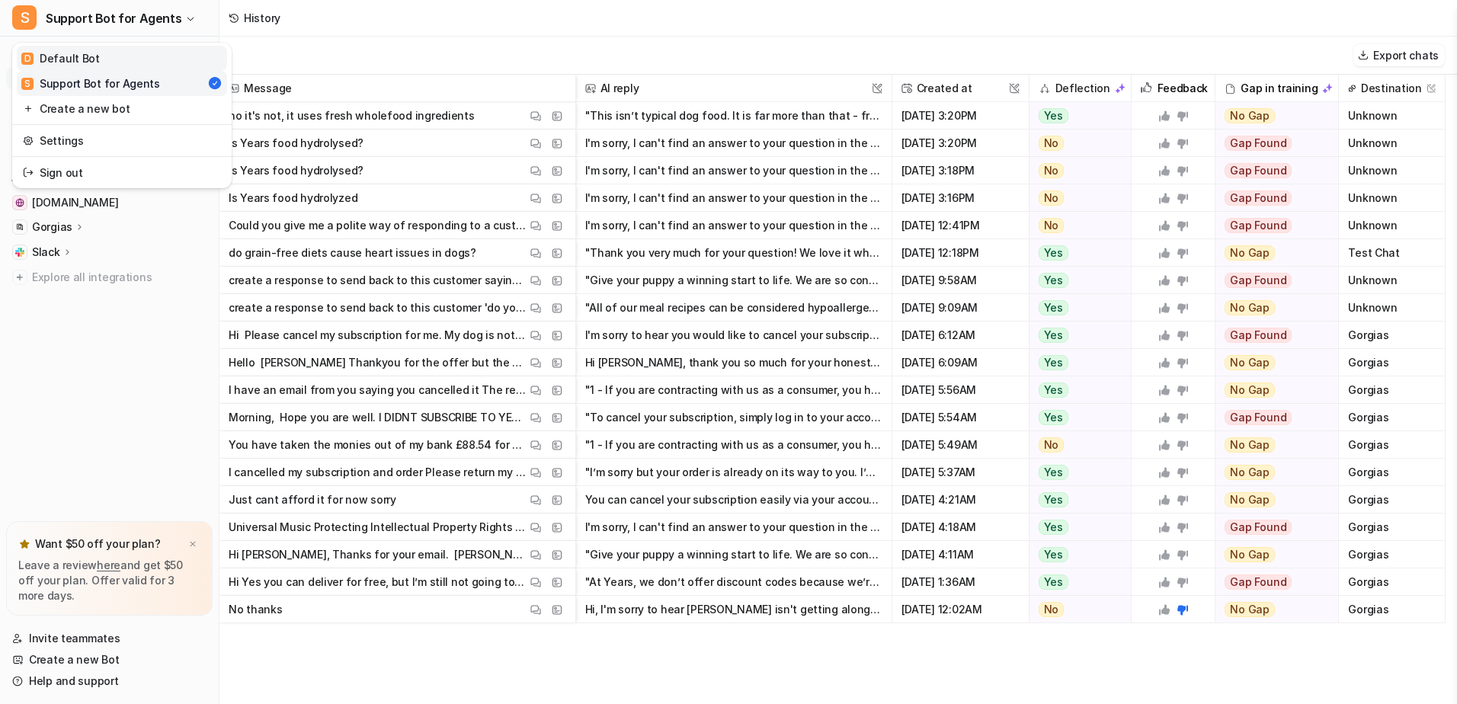
click at [112, 59] on link "D Default Bot" at bounding box center [122, 58] width 210 height 25
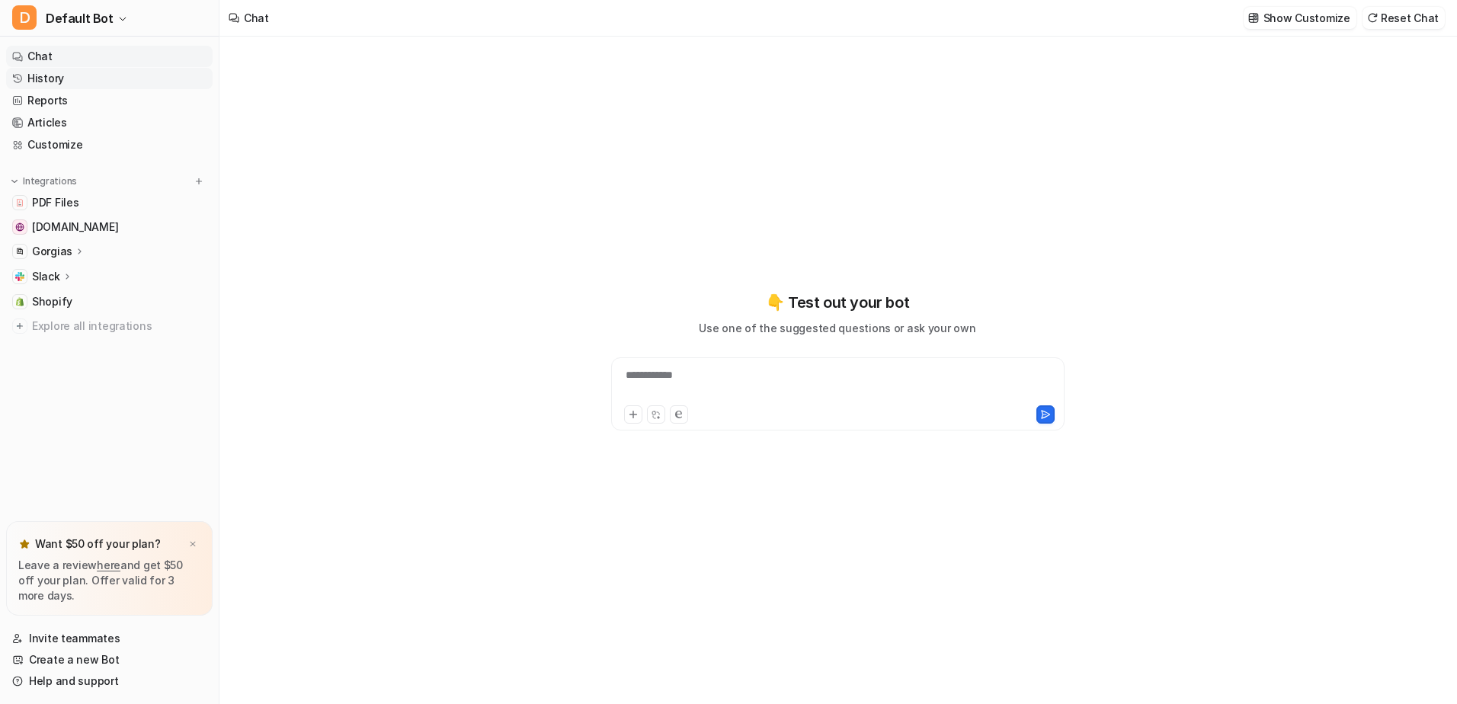
click at [57, 75] on link "History" at bounding box center [109, 78] width 207 height 21
